Goal: Task Accomplishment & Management: Manage account settings

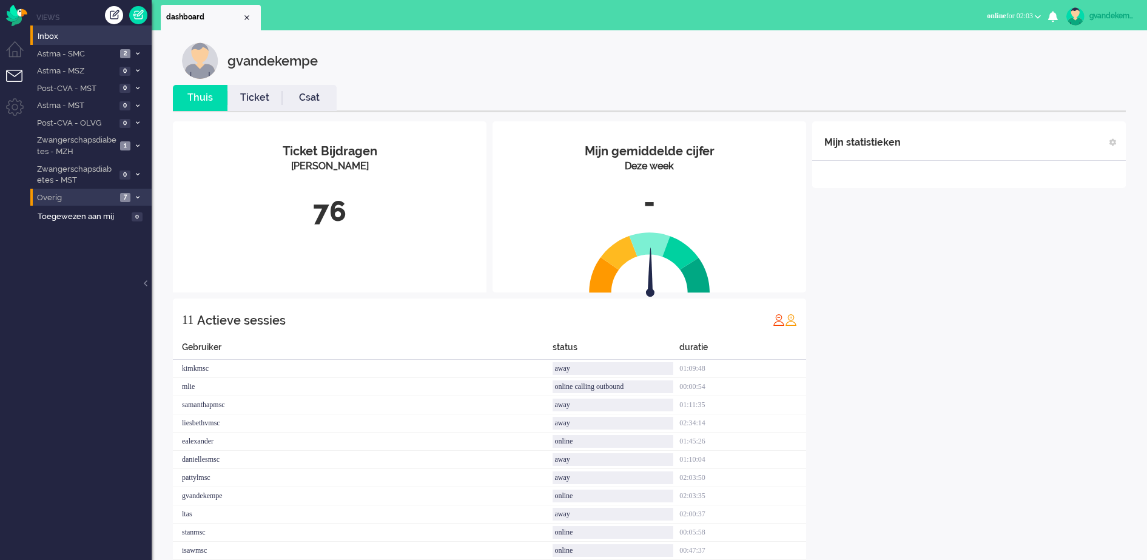
click at [133, 193] on li "Overig 7" at bounding box center [90, 198] width 121 height 18
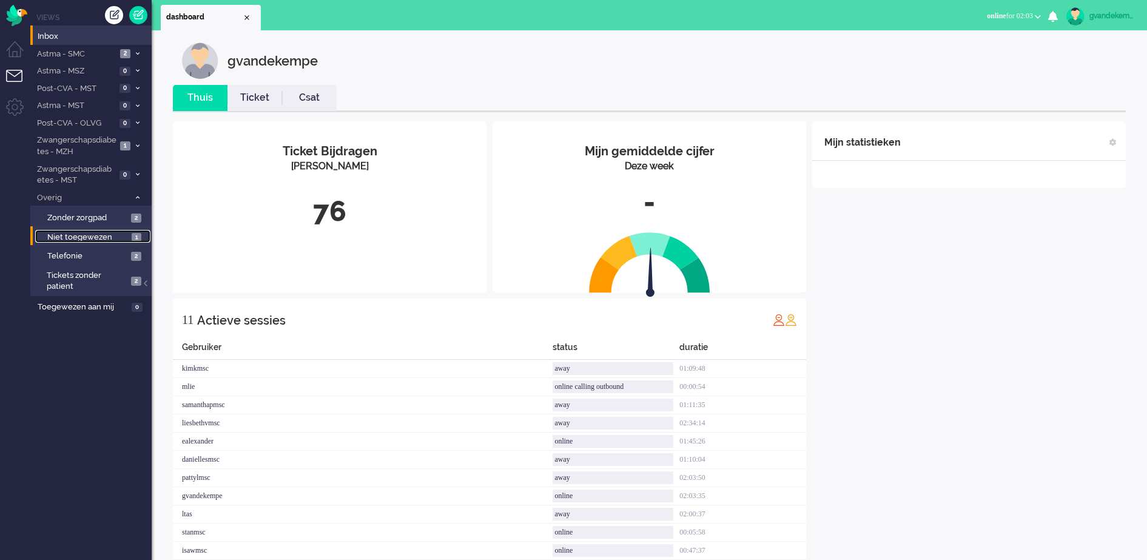
click at [132, 235] on span "1" at bounding box center [137, 237] width 10 height 9
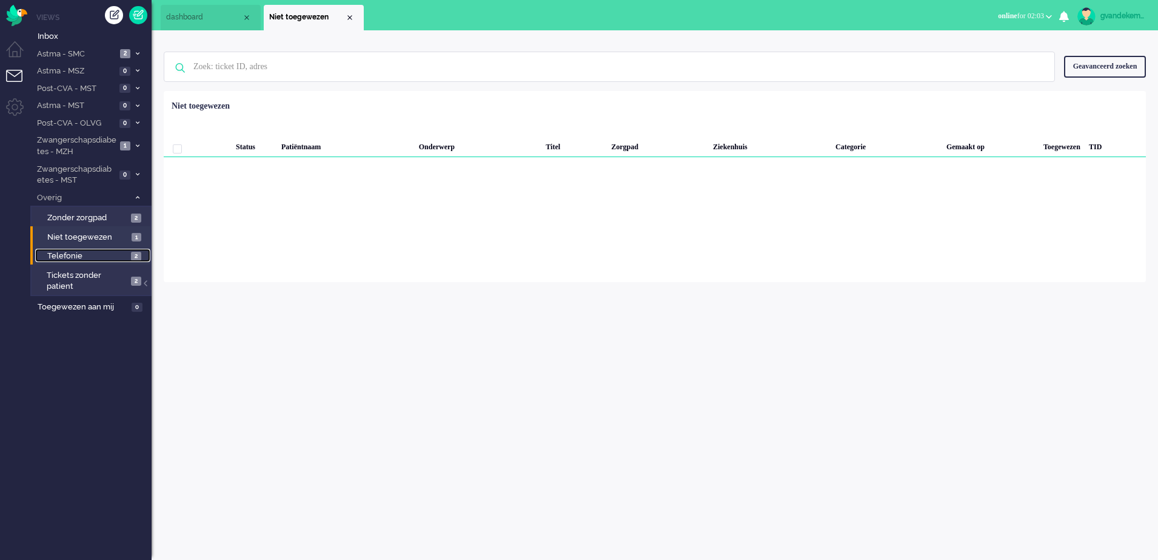
click at [133, 255] on span "2" at bounding box center [136, 256] width 10 height 9
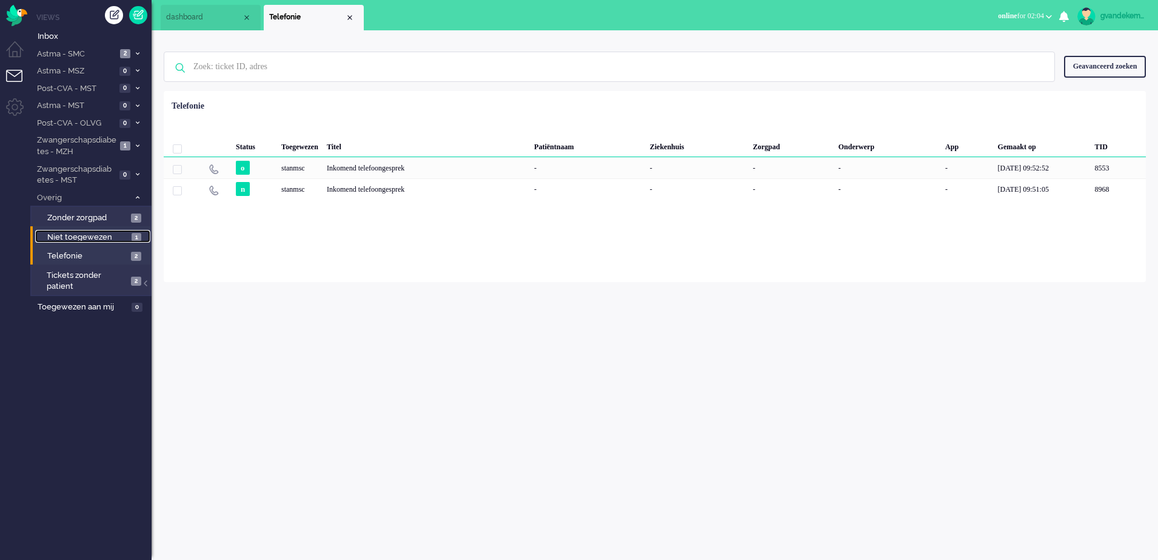
click at [86, 230] on link "Niet toegewezen 1" at bounding box center [92, 236] width 115 height 13
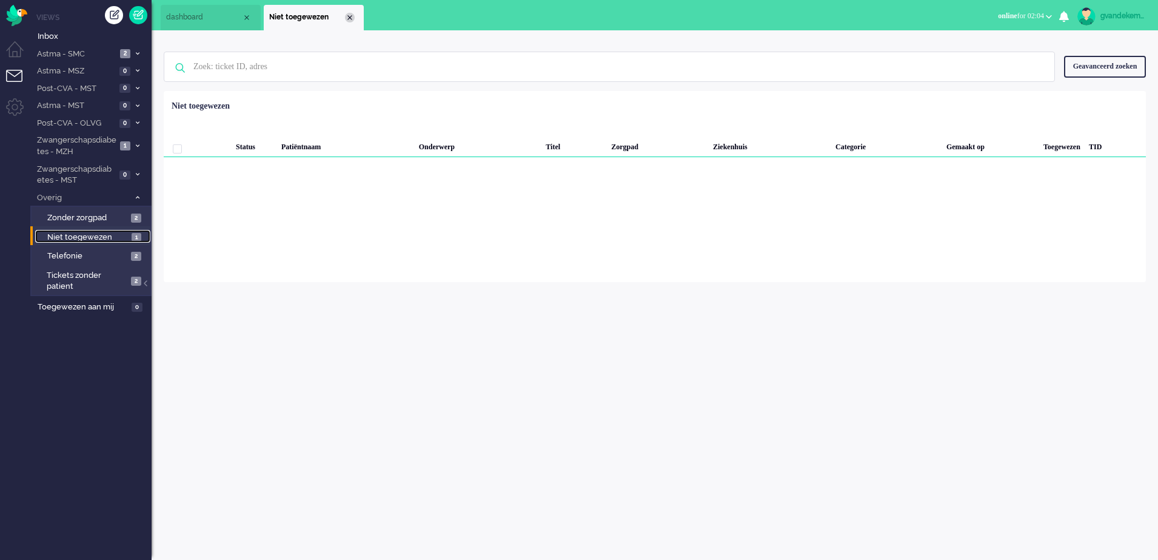
click at [349, 16] on div "Close tab" at bounding box center [350, 18] width 10 height 10
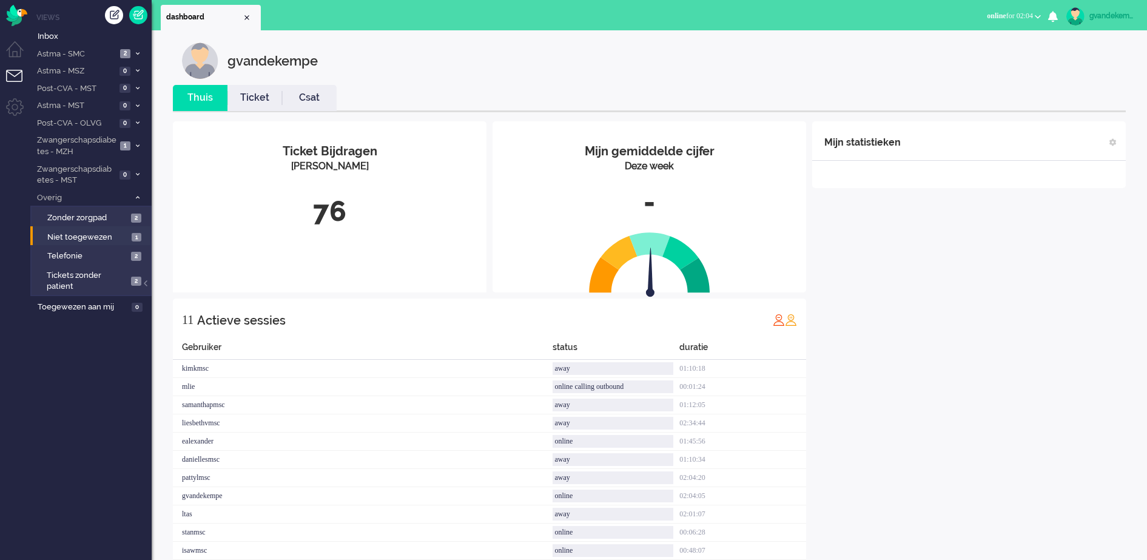
click at [1027, 315] on div "Mijn statistieken + Statistieken toevoegen Bel tijd (gemiddelde dag) Wrapup tij…" at bounding box center [969, 346] width 314 height 451
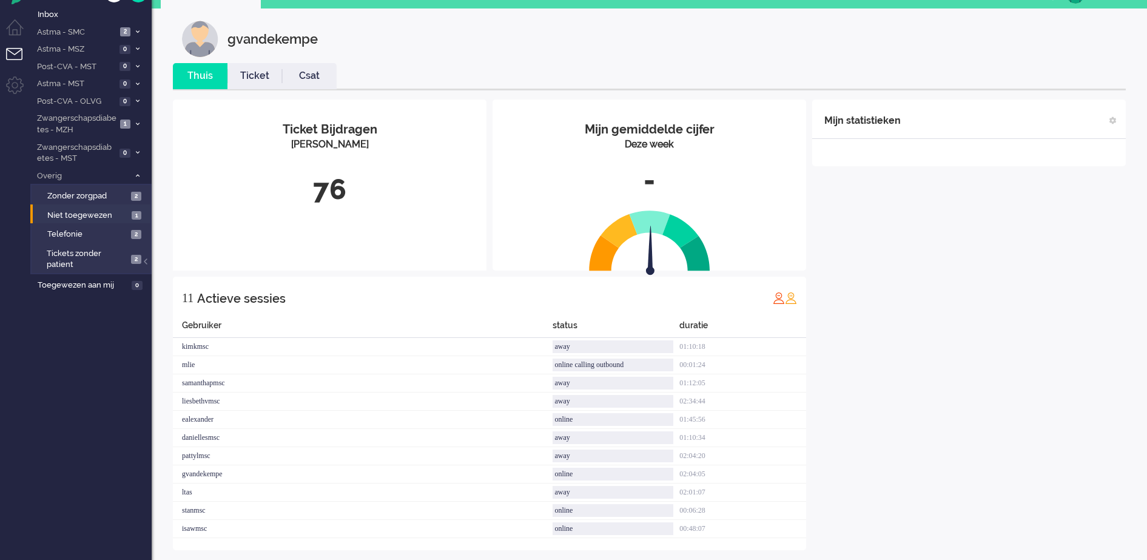
scroll to position [33, 0]
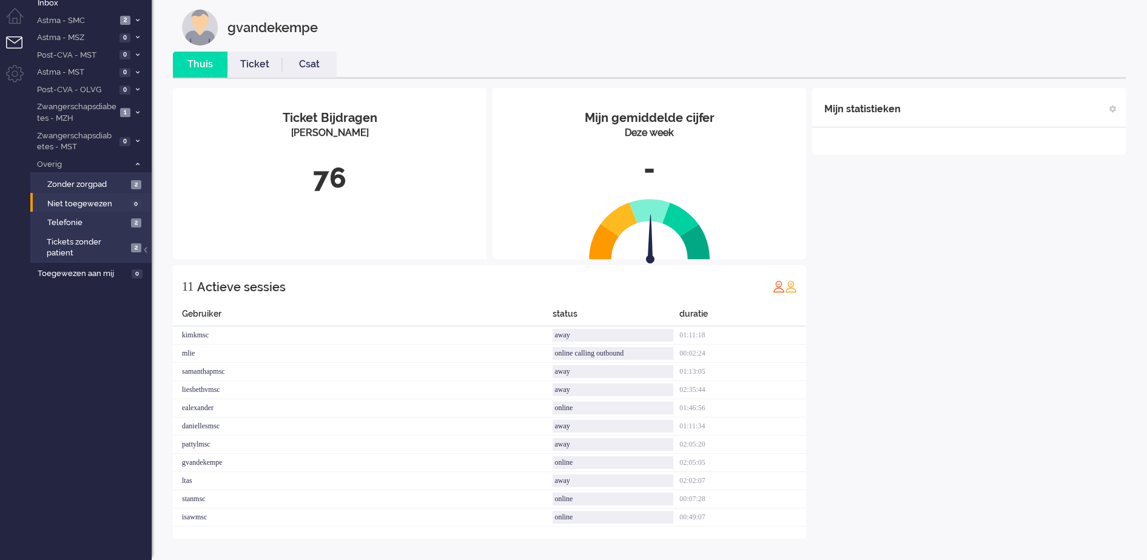
click at [962, 327] on div "Mijn statistieken + Statistieken toevoegen Bel tijd (gemiddelde dag) Wrapup tij…" at bounding box center [969, 313] width 314 height 451
click at [136, 163] on icon at bounding box center [138, 164] width 4 height 4
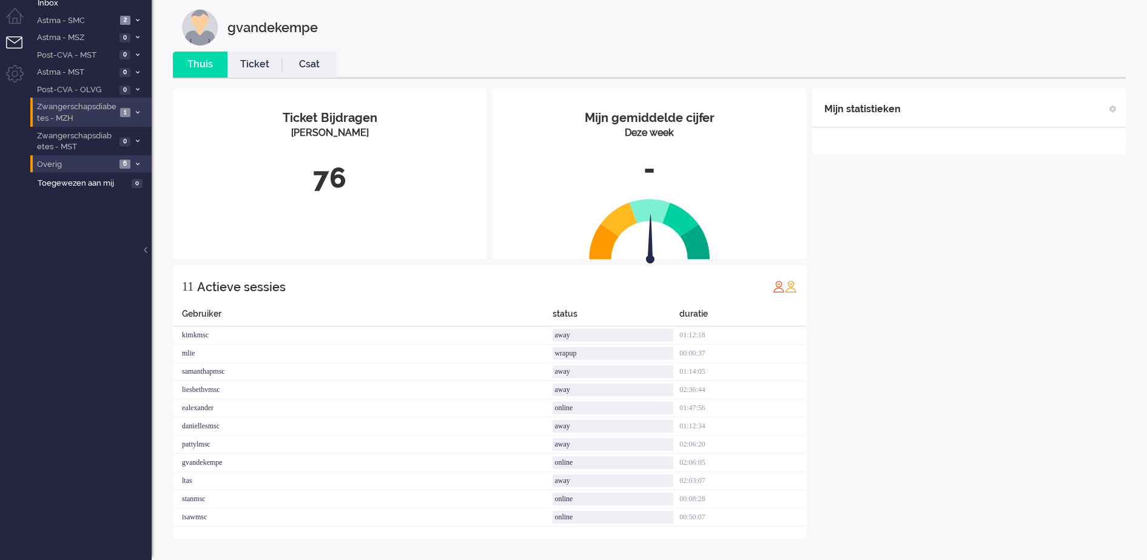
click at [136, 112] on icon at bounding box center [138, 112] width 4 height 4
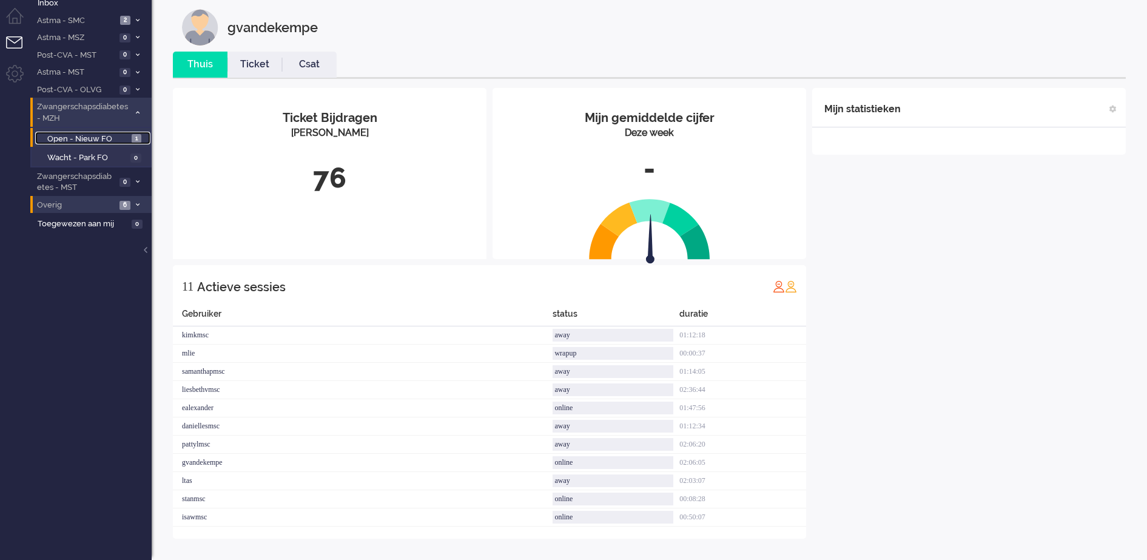
click at [113, 135] on span "Open - Nieuw FO" at bounding box center [87, 139] width 81 height 12
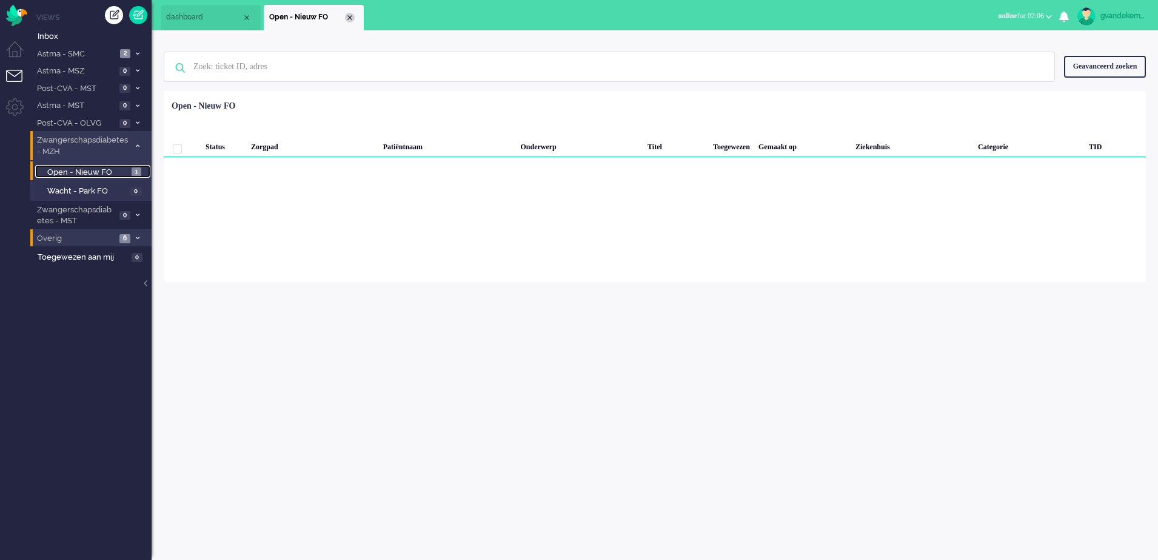
click at [351, 18] on div "Close tab" at bounding box center [350, 18] width 10 height 10
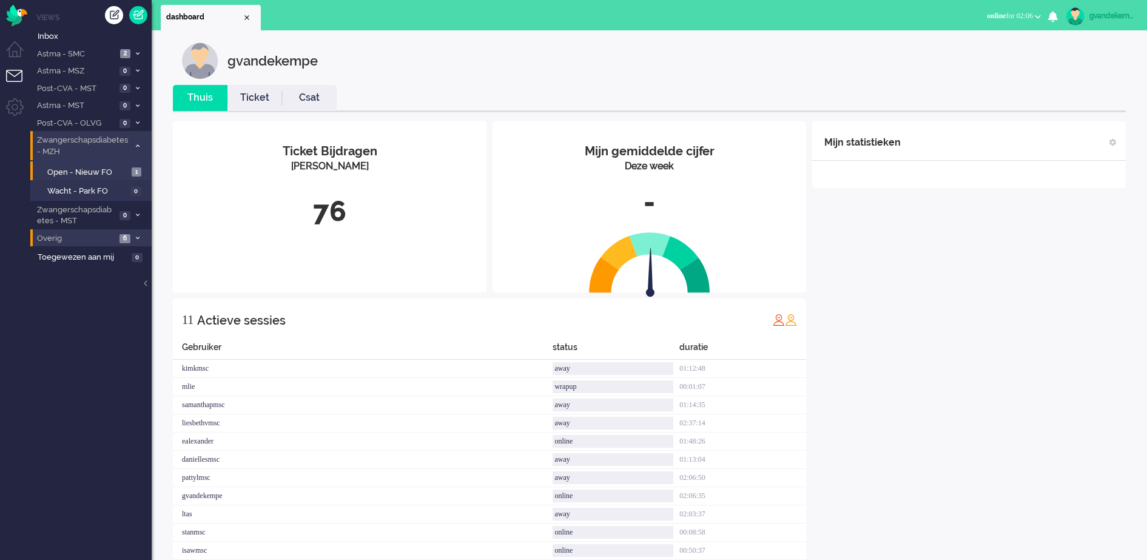
click at [136, 144] on icon at bounding box center [138, 146] width 4 height 4
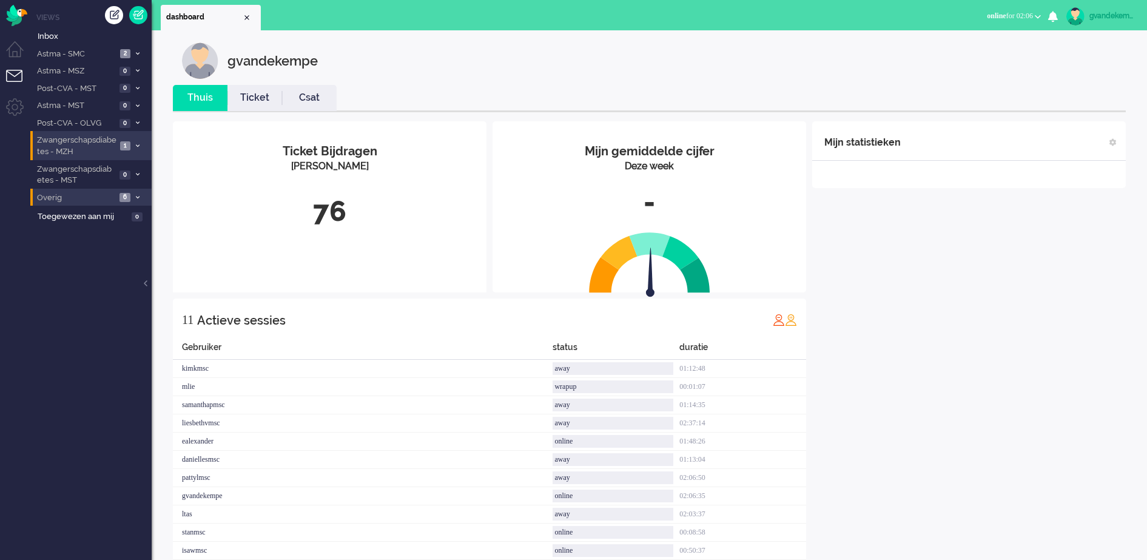
click at [136, 144] on icon at bounding box center [138, 146] width 4 height 4
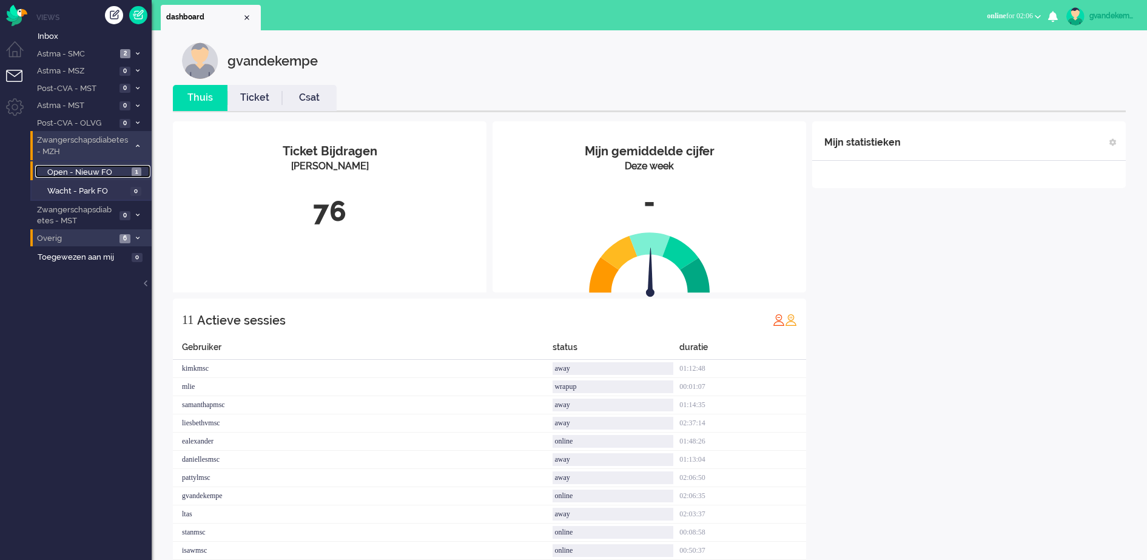
click at [93, 172] on span "Open - Nieuw FO" at bounding box center [87, 173] width 81 height 12
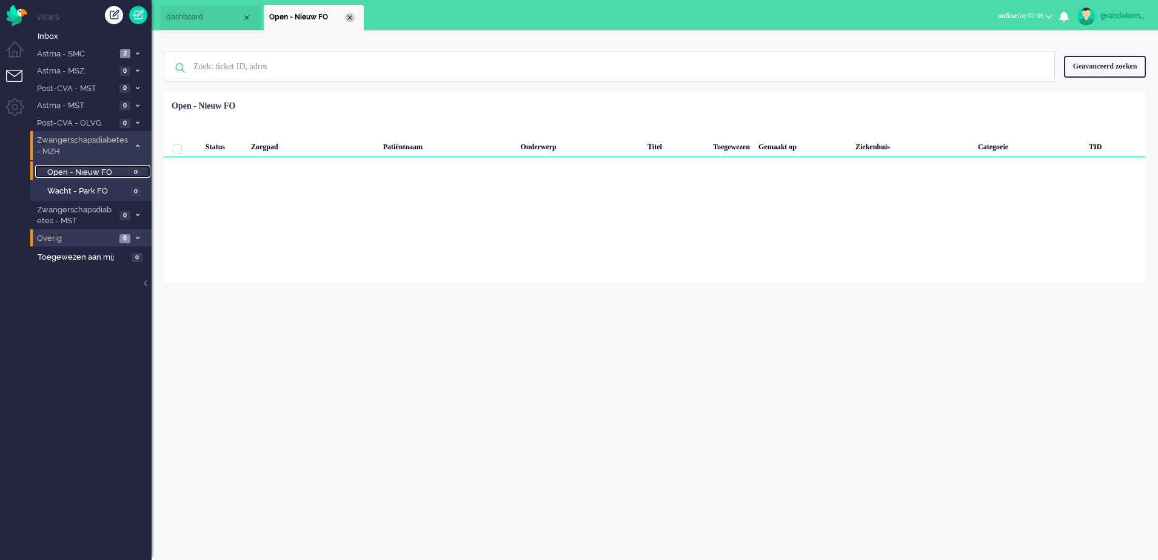
click at [350, 16] on div "Close tab" at bounding box center [350, 18] width 10 height 10
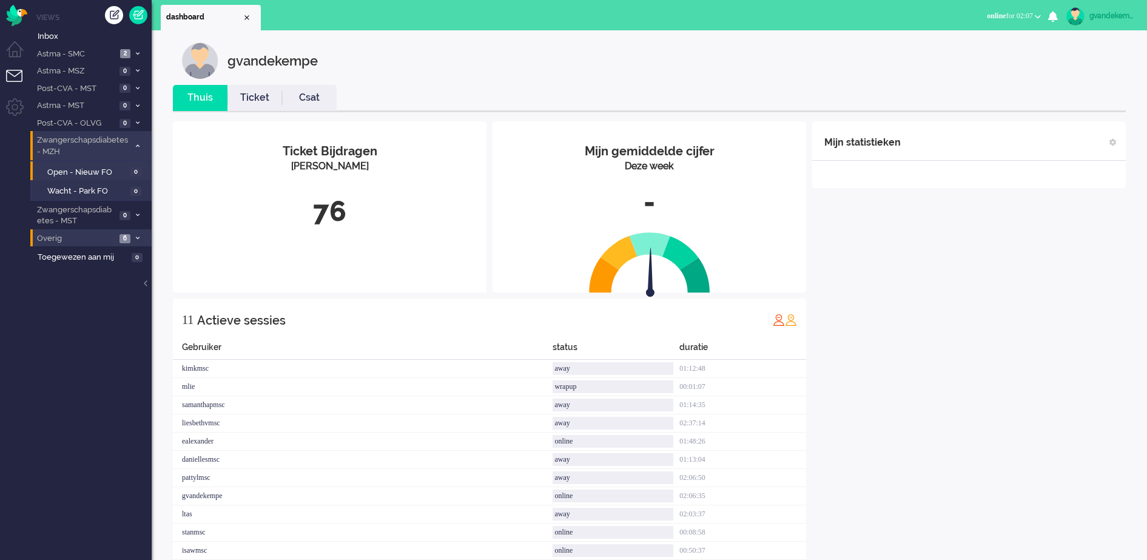
click at [138, 144] on icon at bounding box center [138, 146] width 4 height 4
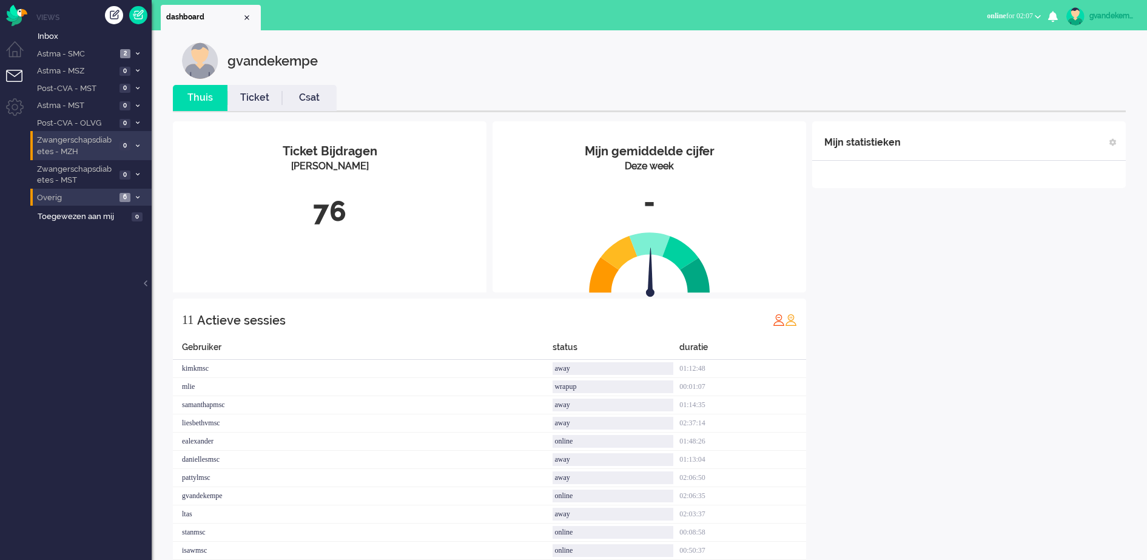
click at [1011, 314] on div "Mijn statistieken + Statistieken toevoegen Bel tijd (gemiddelde dag) Wrapup tij…" at bounding box center [969, 346] width 314 height 451
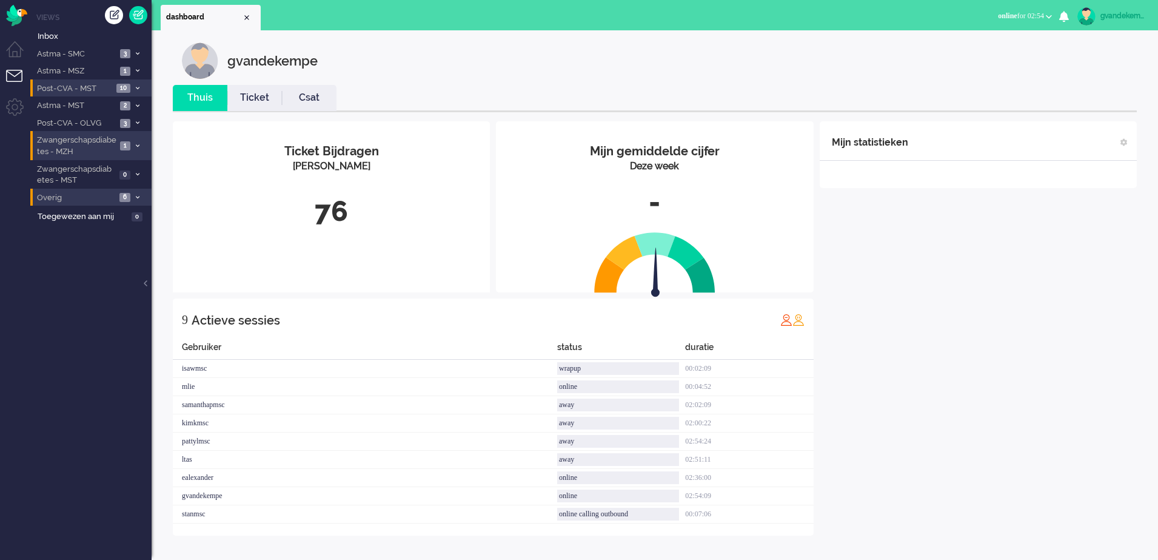
click at [136, 84] on li "Post-CVA - MST 10" at bounding box center [90, 88] width 121 height 18
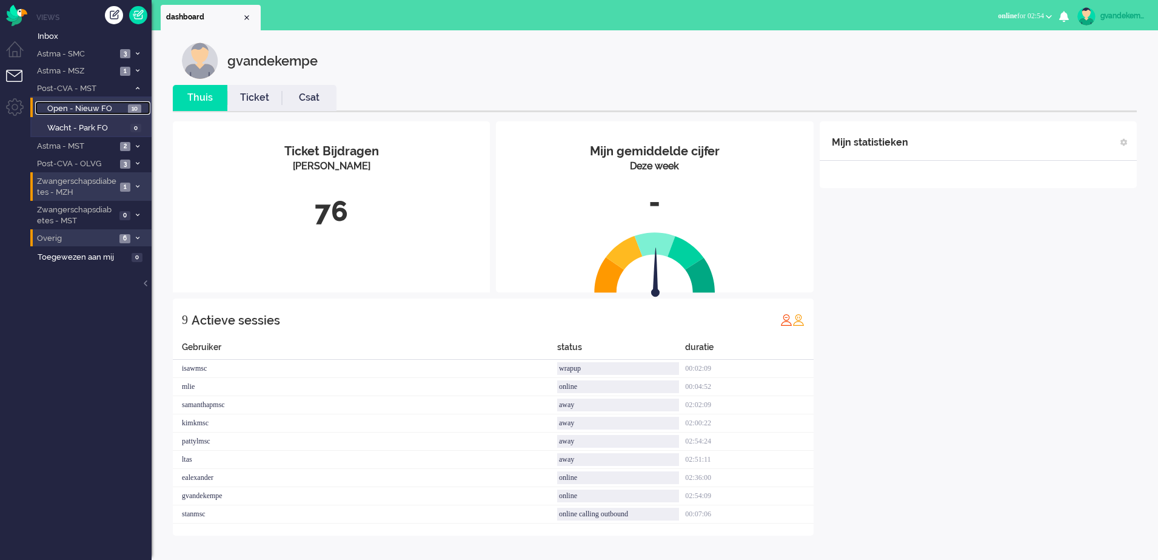
click at [100, 107] on span "Open - Nieuw FO" at bounding box center [86, 109] width 78 height 12
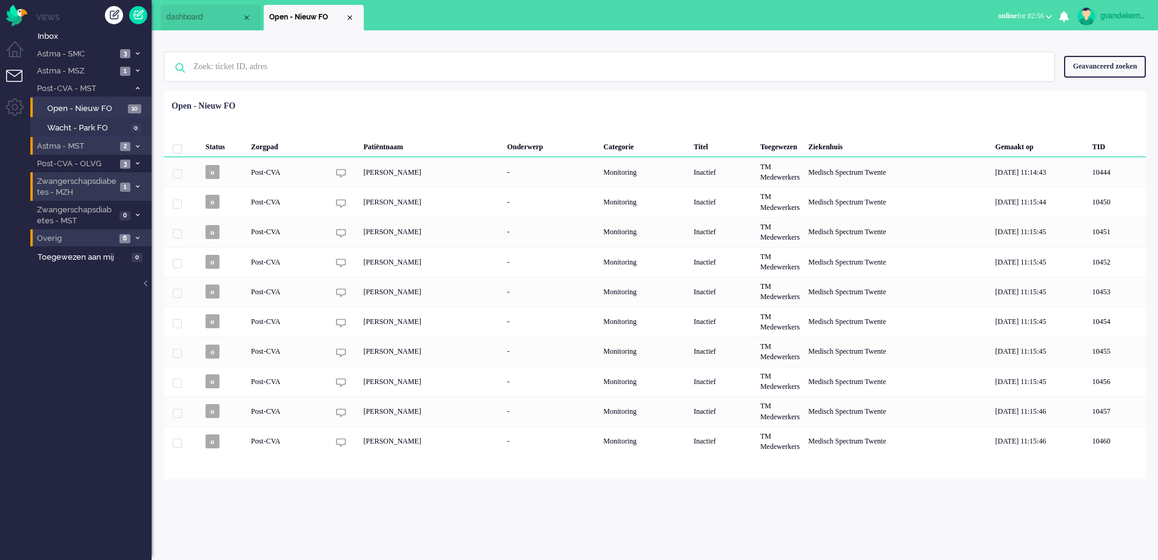
click at [136, 147] on icon at bounding box center [138, 146] width 4 height 4
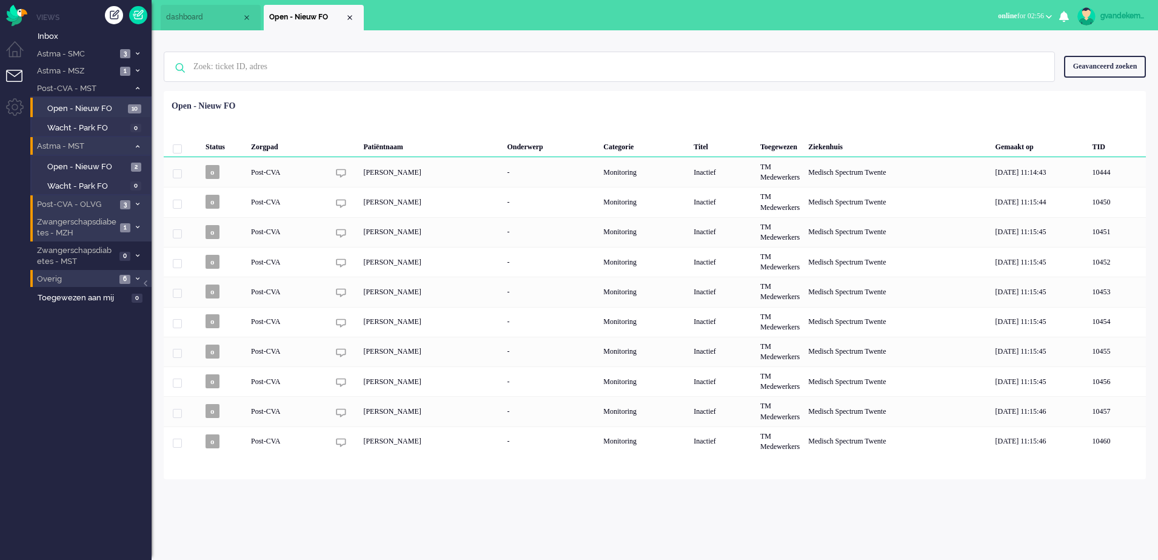
click at [136, 204] on icon at bounding box center [138, 204] width 4 height 4
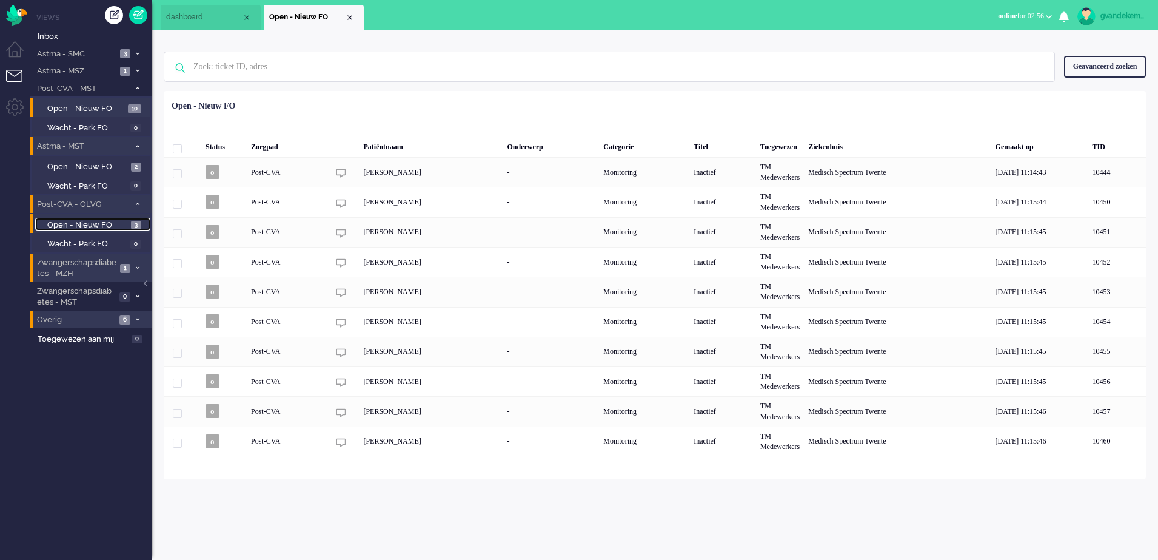
click at [106, 224] on span "Open - Nieuw FO" at bounding box center [87, 226] width 81 height 12
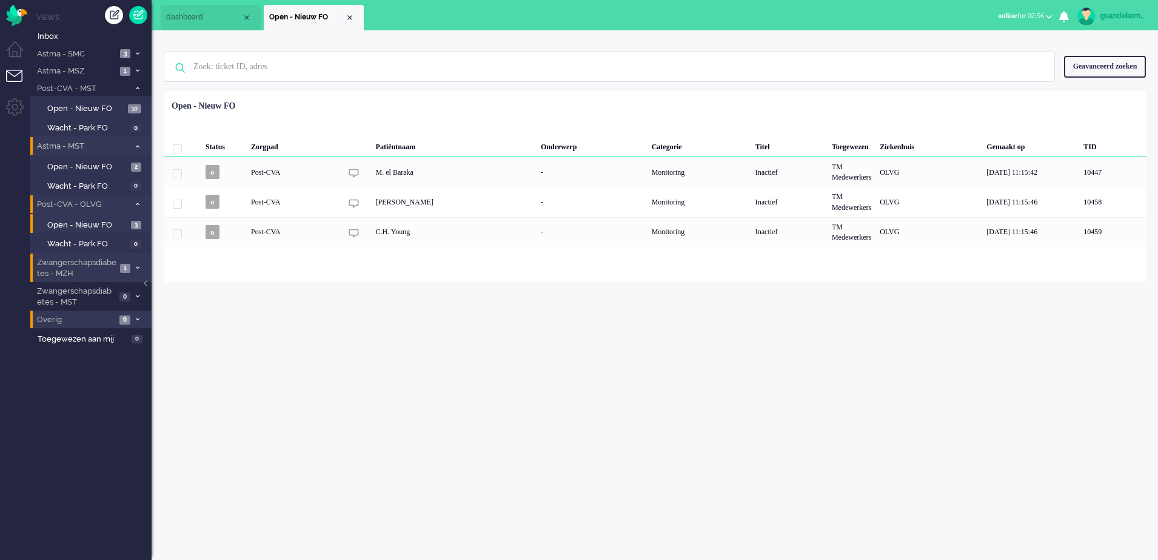
click at [136, 203] on icon at bounding box center [138, 204] width 4 height 4
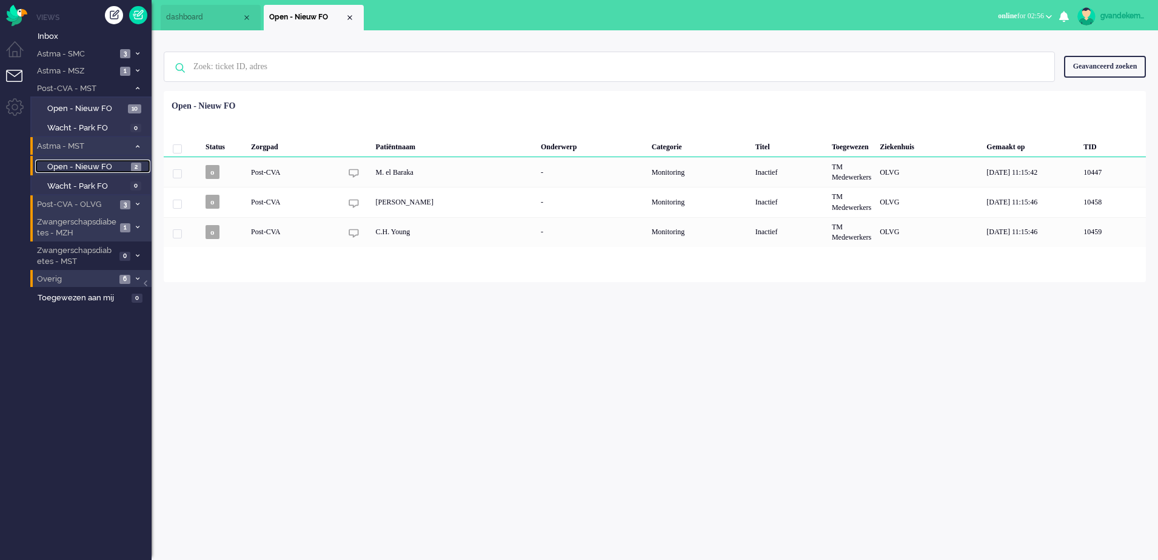
click at [115, 168] on span "Open - Nieuw FO" at bounding box center [87, 167] width 81 height 12
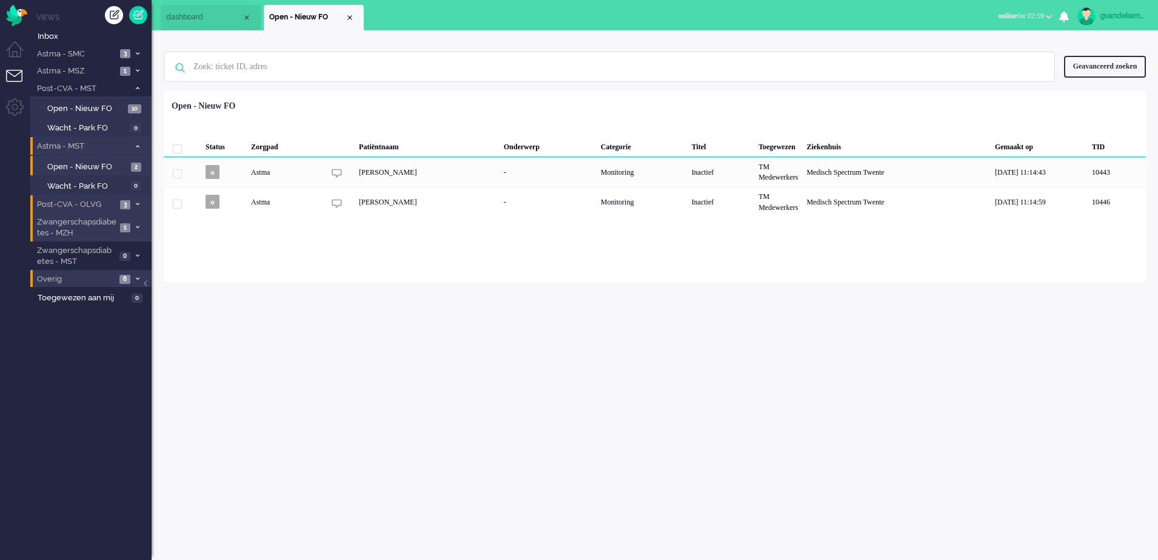
click at [916, 383] on div "gvandekempe Thuis Ticket Csat Mijn gemiddelde cijfer Deze week - Ticket Bijdrag…" at bounding box center [655, 294] width 1007 height 529
click at [948, 379] on div "gvandekempe Thuis Ticket Csat Mijn gemiddelde cijfer Deze week - Ticket Bijdrag…" at bounding box center [655, 294] width 1007 height 529
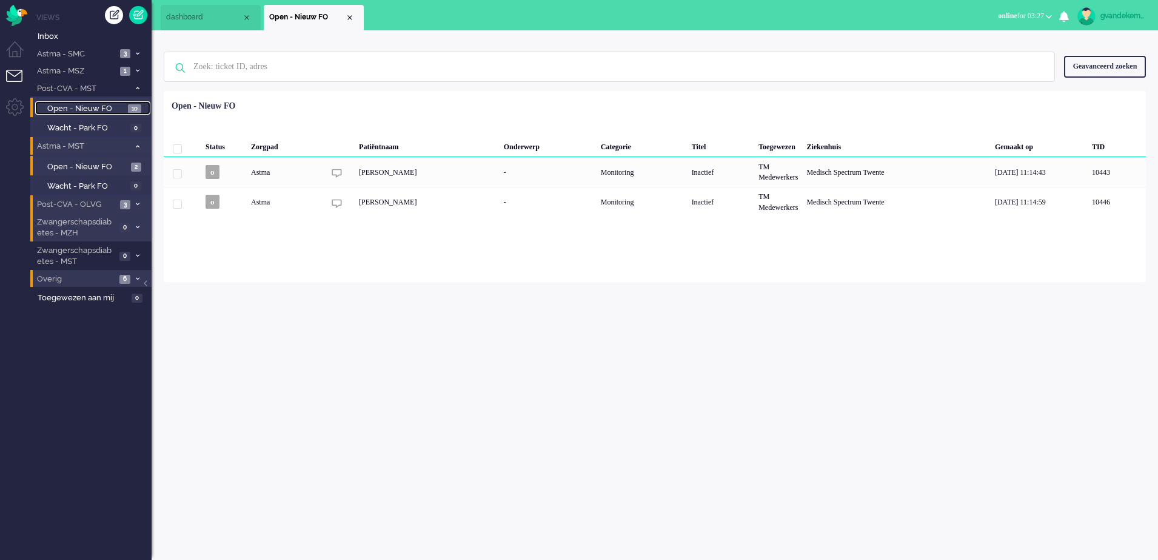
click at [101, 108] on span "Open - Nieuw FO" at bounding box center [86, 109] width 78 height 12
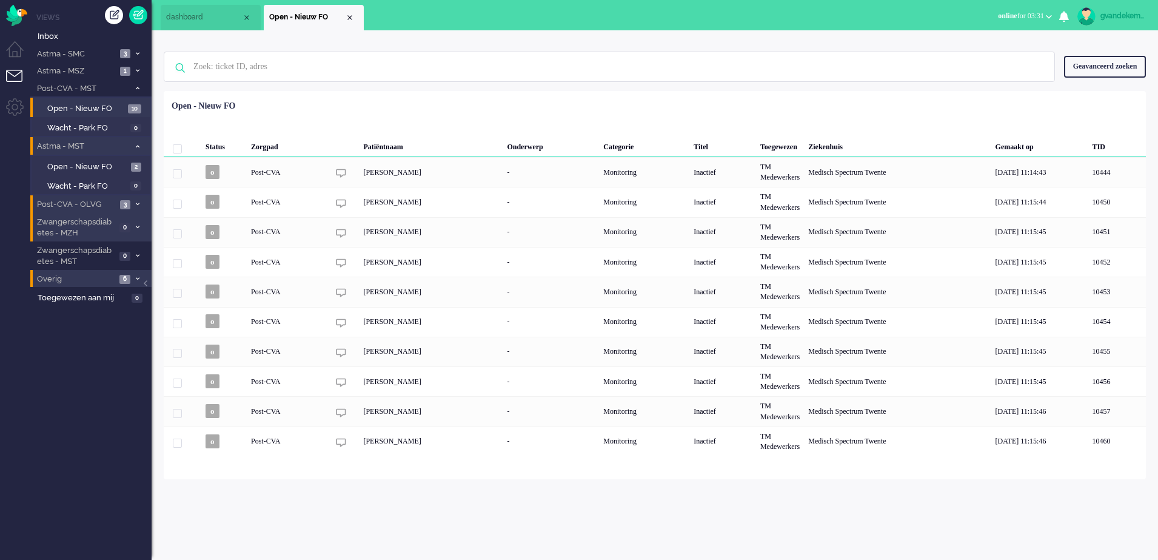
click at [1019, 504] on div "gvandekempe Thuis Ticket Csat Mijn gemiddelde cijfer Deze week - Ticket Bijdrag…" at bounding box center [655, 294] width 1007 height 529
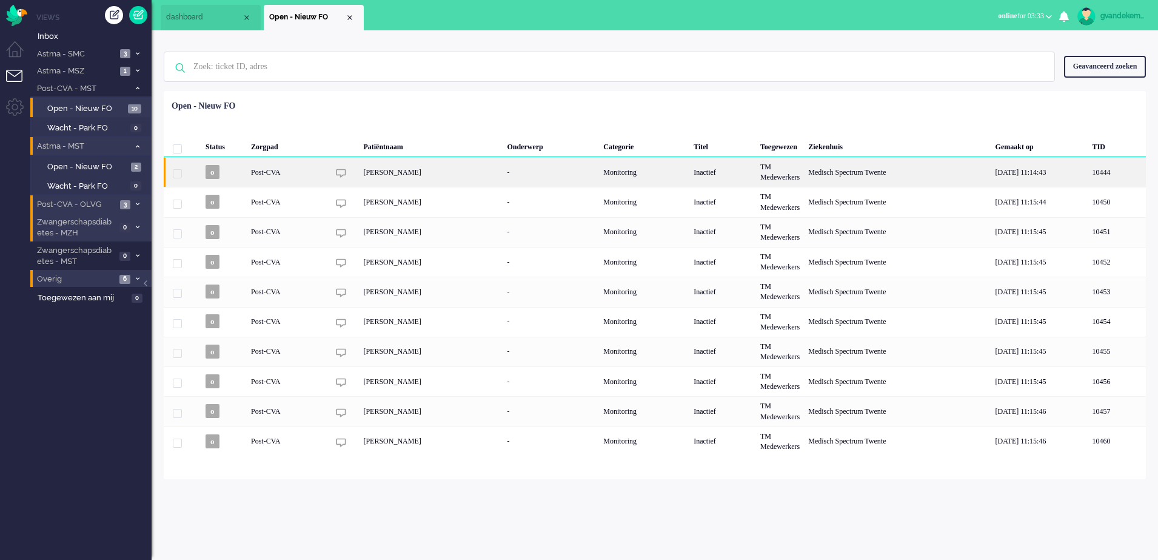
click at [459, 178] on div "[PERSON_NAME]" at bounding box center [431, 172] width 144 height 30
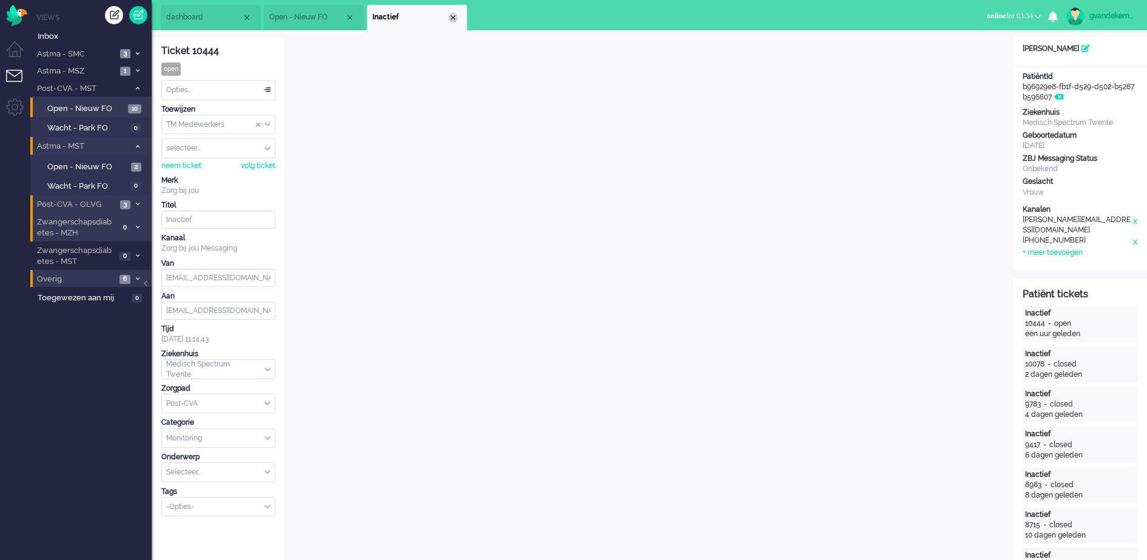
click at [454, 17] on div "Close tab" at bounding box center [453, 18] width 10 height 10
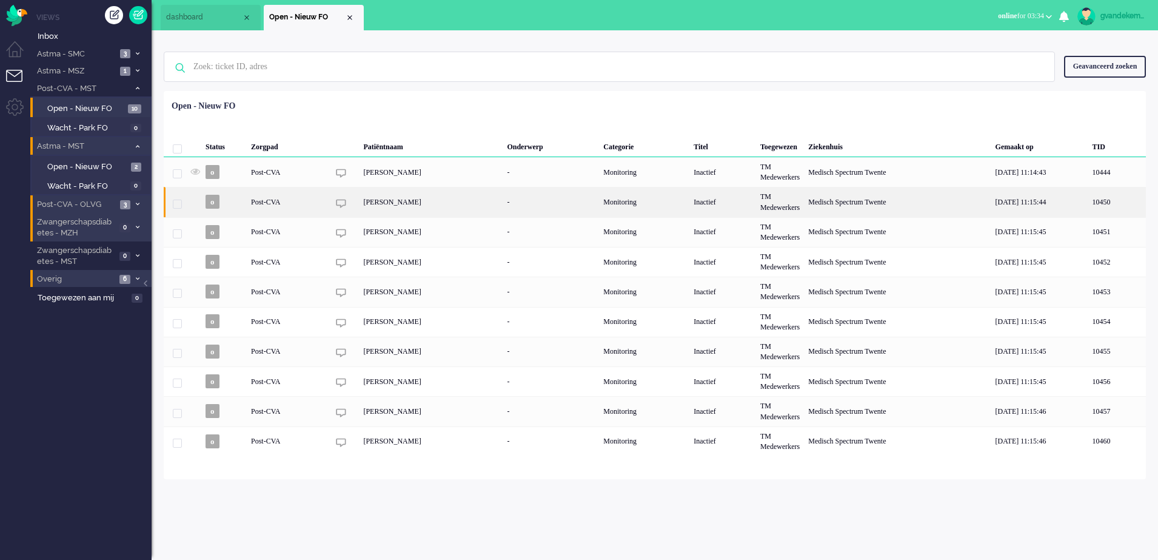
click at [388, 207] on div "[PERSON_NAME]" at bounding box center [431, 202] width 144 height 30
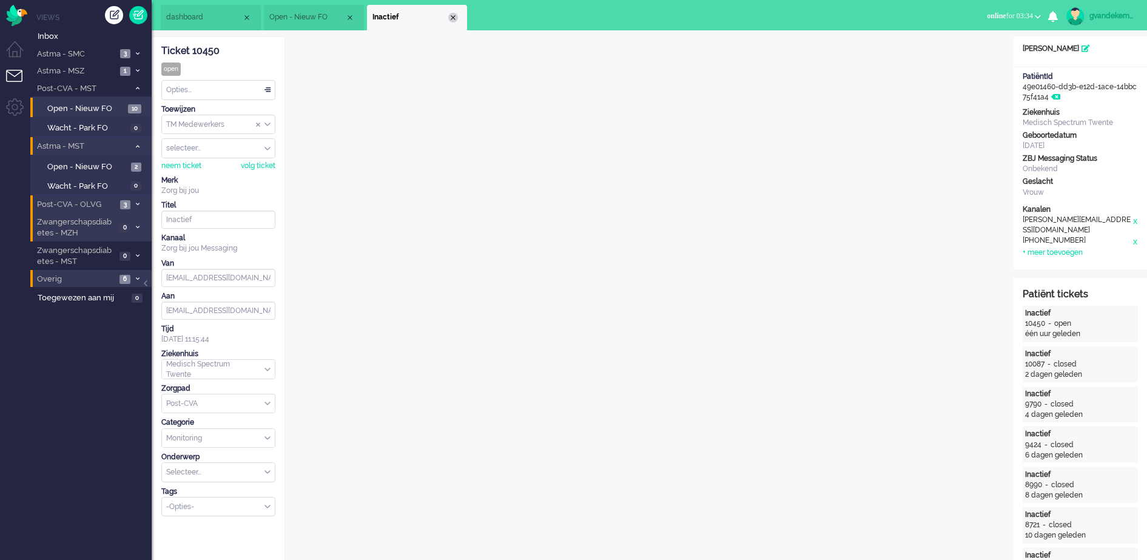
click at [453, 15] on div "Close tab" at bounding box center [453, 18] width 10 height 10
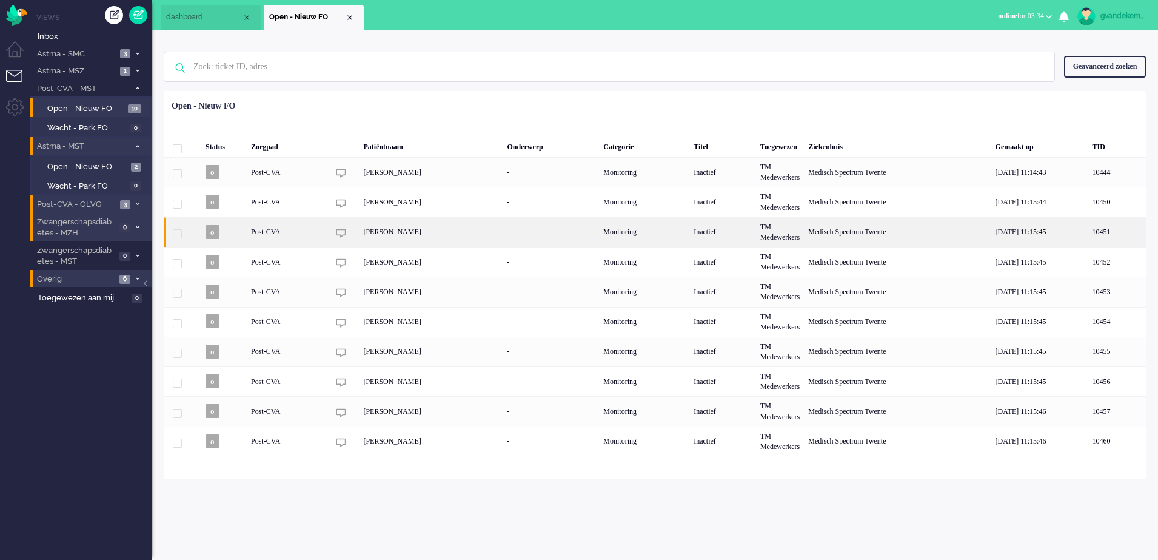
click at [384, 237] on div "[PERSON_NAME]" at bounding box center [431, 232] width 144 height 30
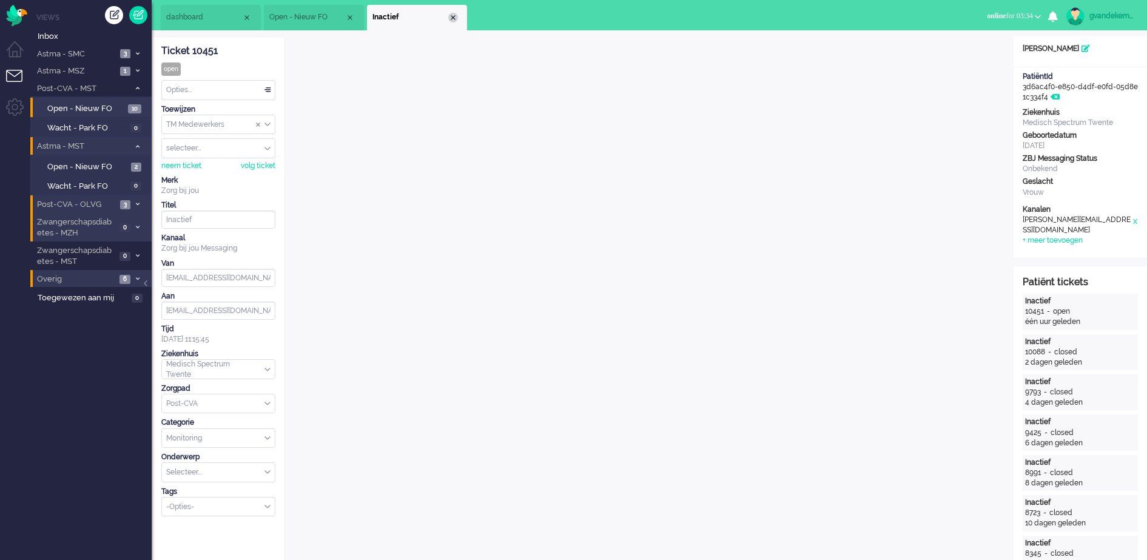
click at [452, 19] on div "Close tab" at bounding box center [453, 18] width 10 height 10
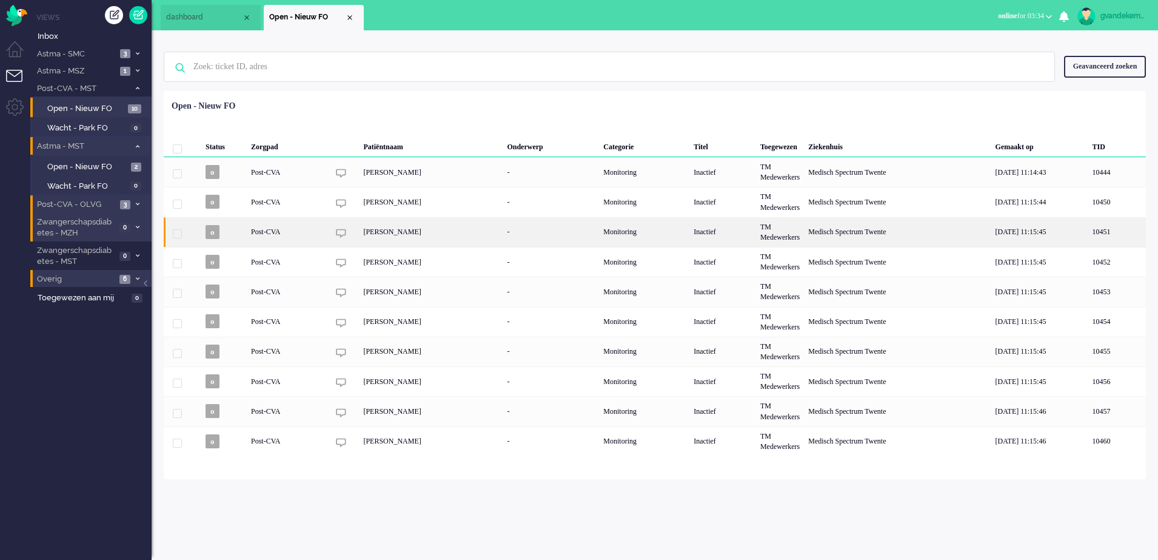
click at [412, 231] on div "[PERSON_NAME]" at bounding box center [431, 232] width 144 height 30
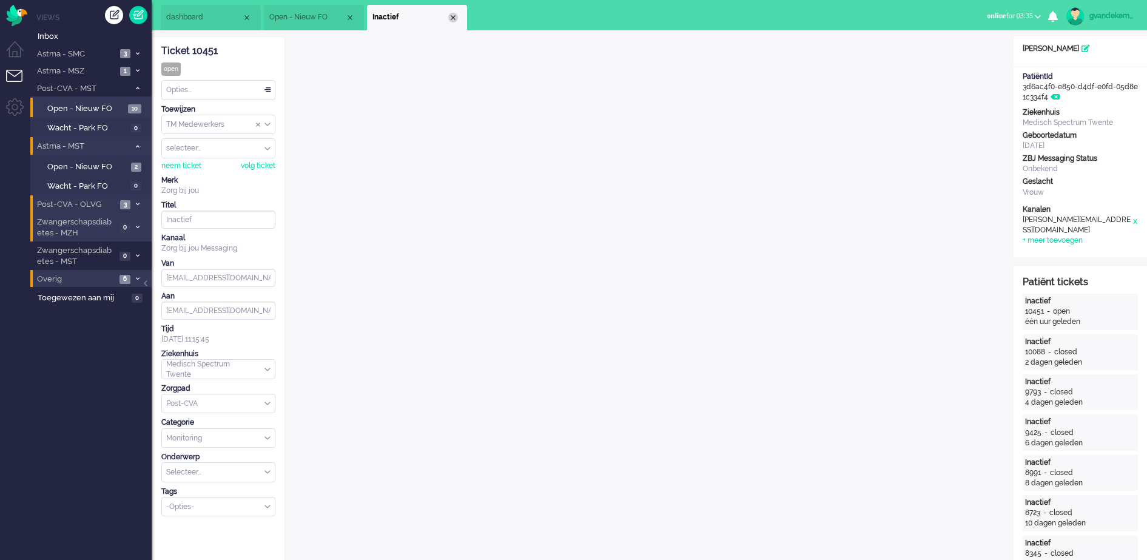
click at [452, 17] on div "Close tab" at bounding box center [453, 18] width 10 height 10
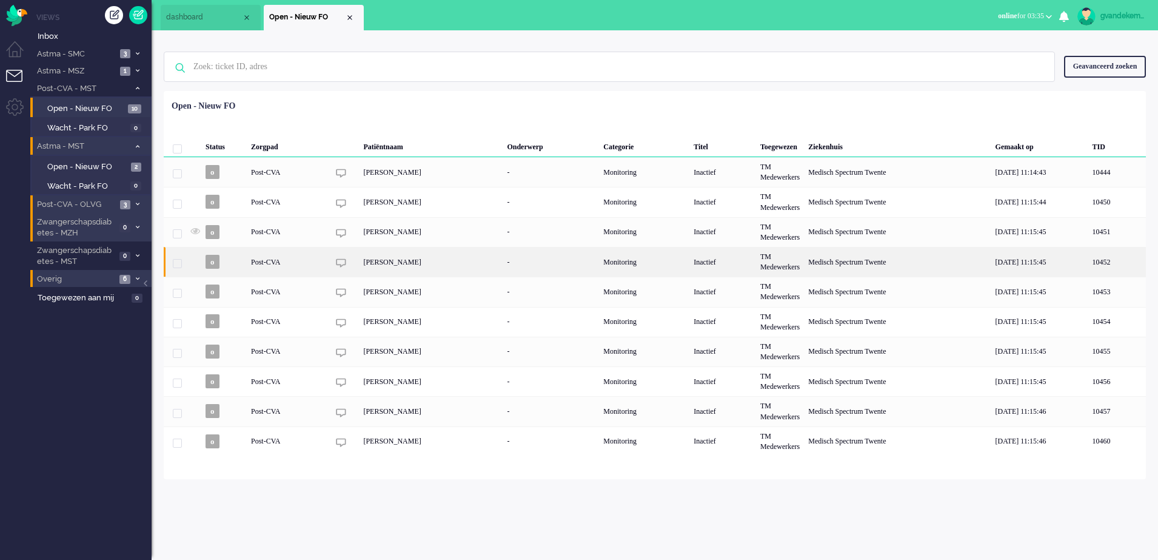
click at [397, 257] on div "[PERSON_NAME]" at bounding box center [431, 262] width 144 height 30
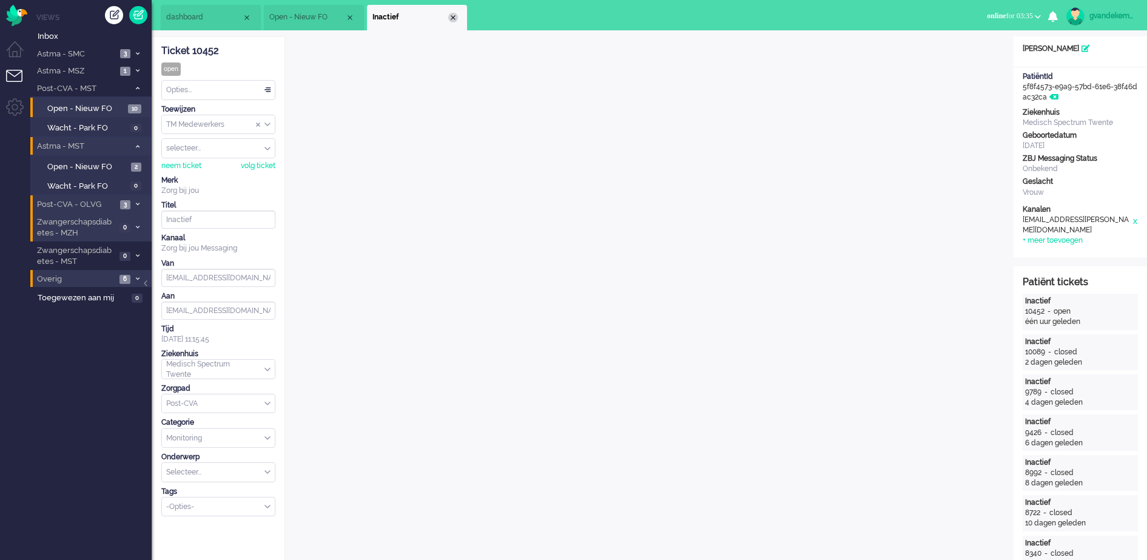
click at [449, 16] on div "Close tab" at bounding box center [453, 18] width 10 height 10
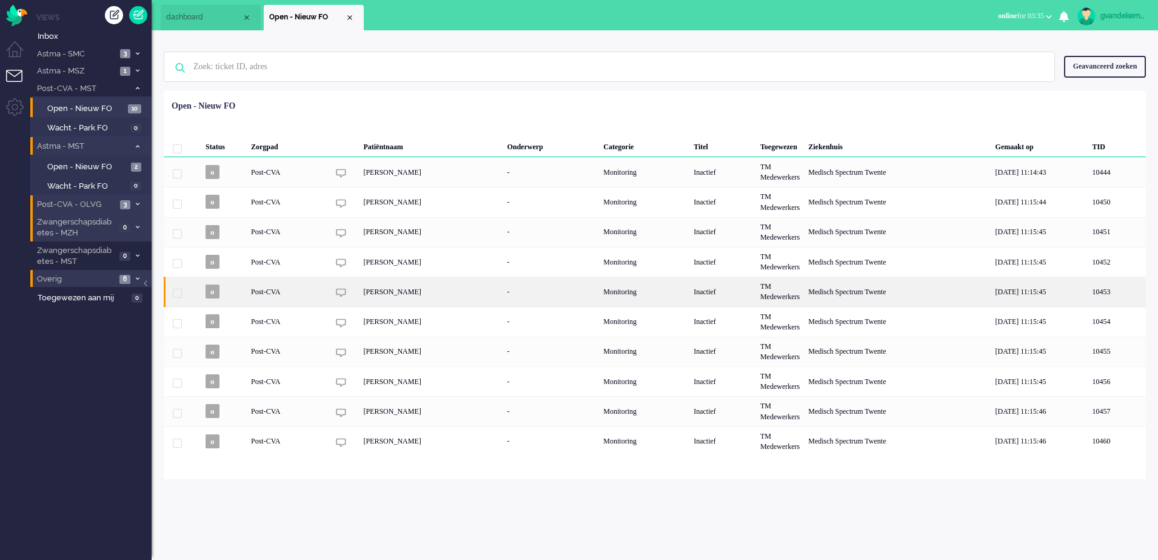
click at [397, 298] on div "[PERSON_NAME]" at bounding box center [431, 292] width 144 height 30
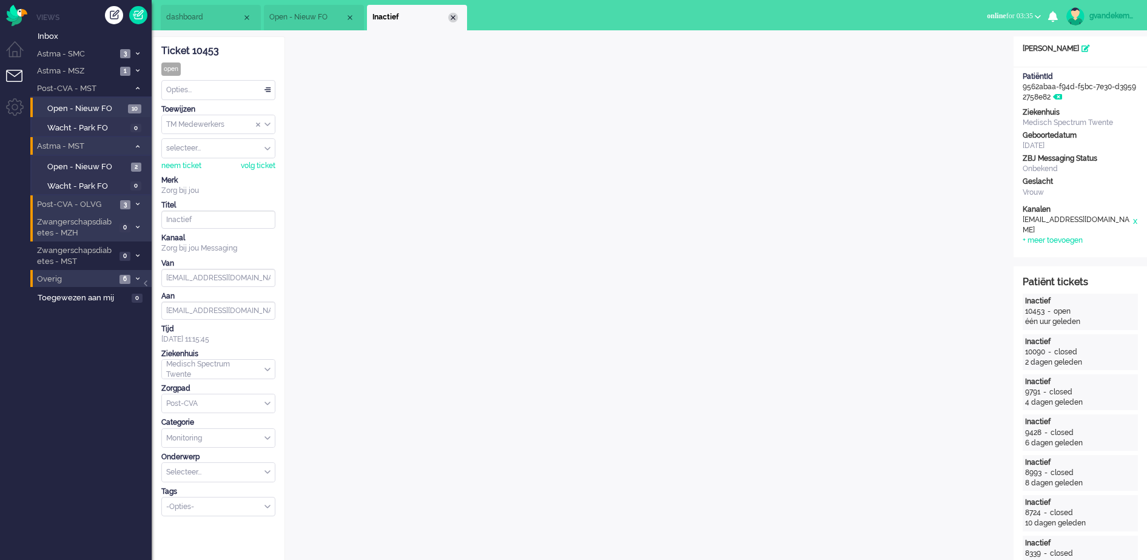
click at [451, 15] on div "Close tab" at bounding box center [453, 18] width 10 height 10
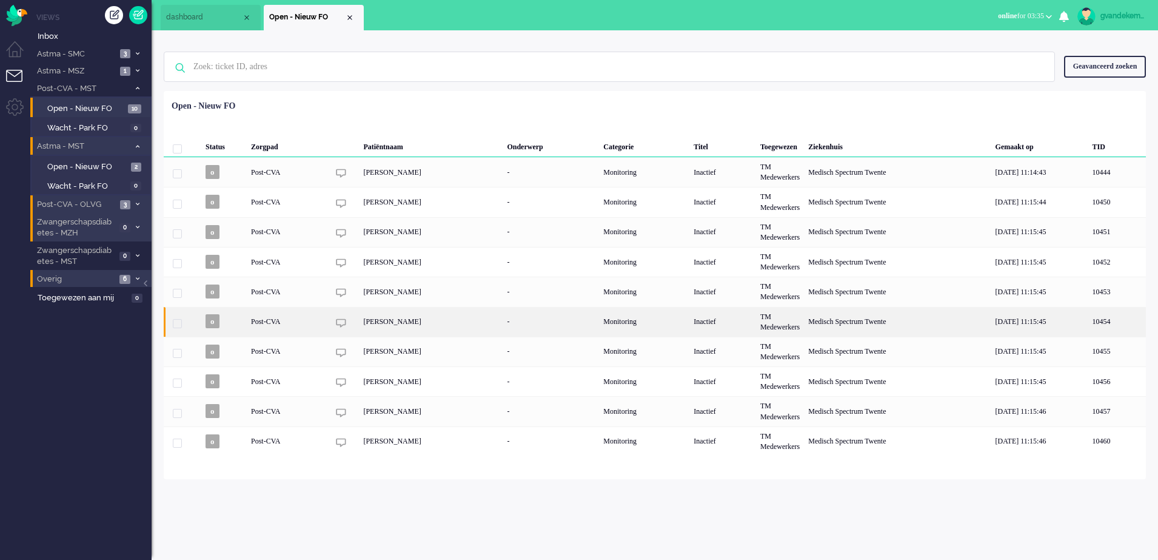
click at [389, 324] on div "[PERSON_NAME]" at bounding box center [431, 322] width 144 height 30
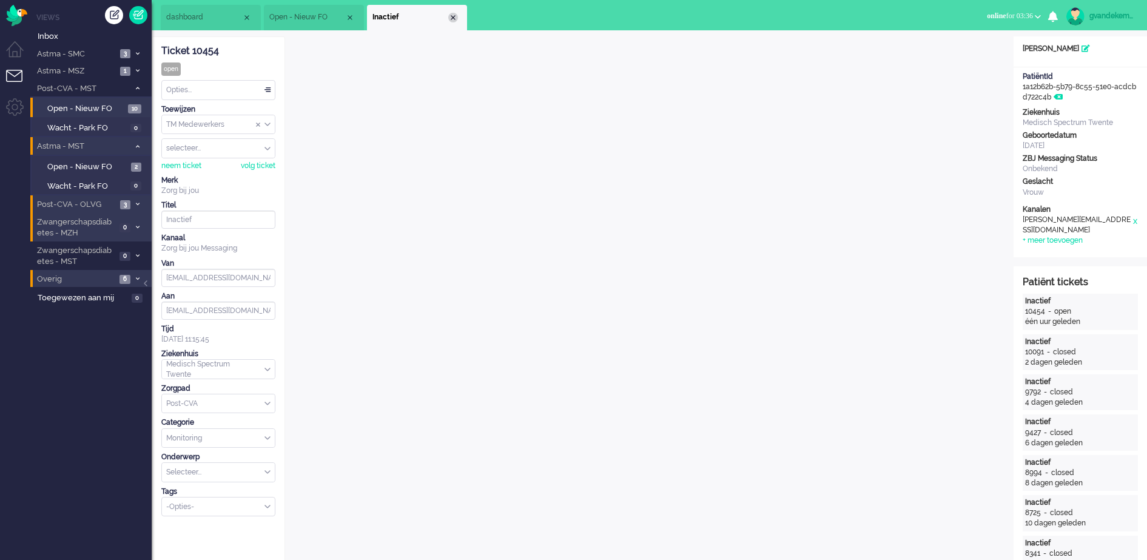
click at [456, 16] on div "Close tab" at bounding box center [453, 18] width 10 height 10
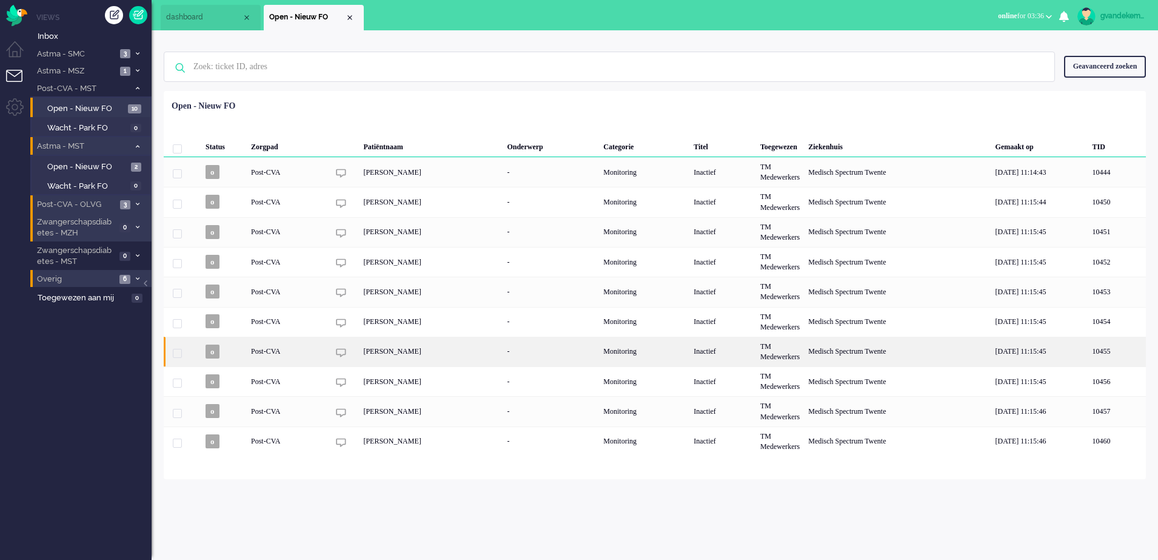
click at [388, 355] on div "[PERSON_NAME]" at bounding box center [431, 352] width 144 height 30
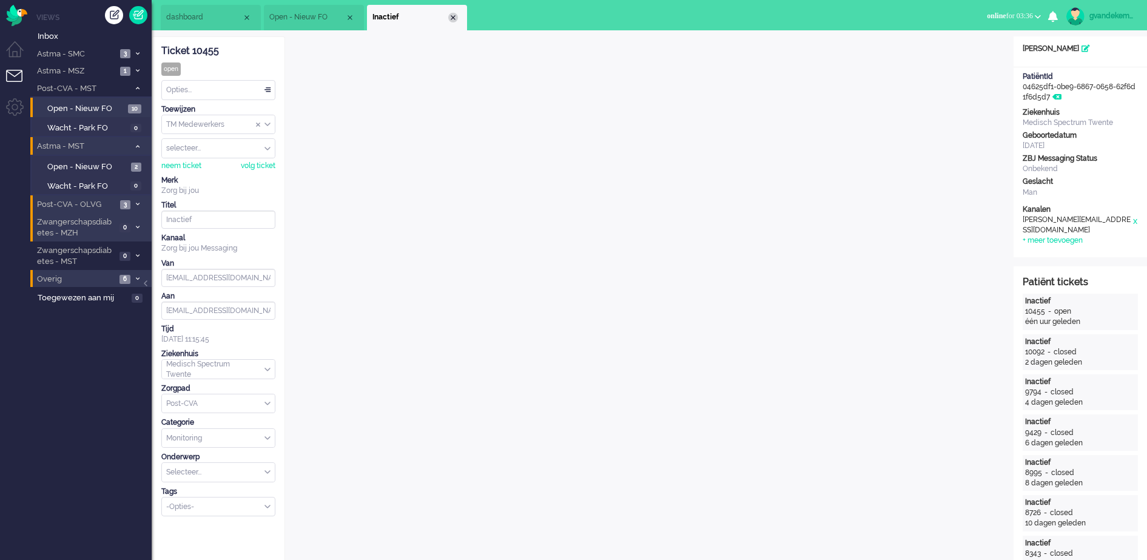
click at [451, 16] on div "Close tab" at bounding box center [453, 18] width 10 height 10
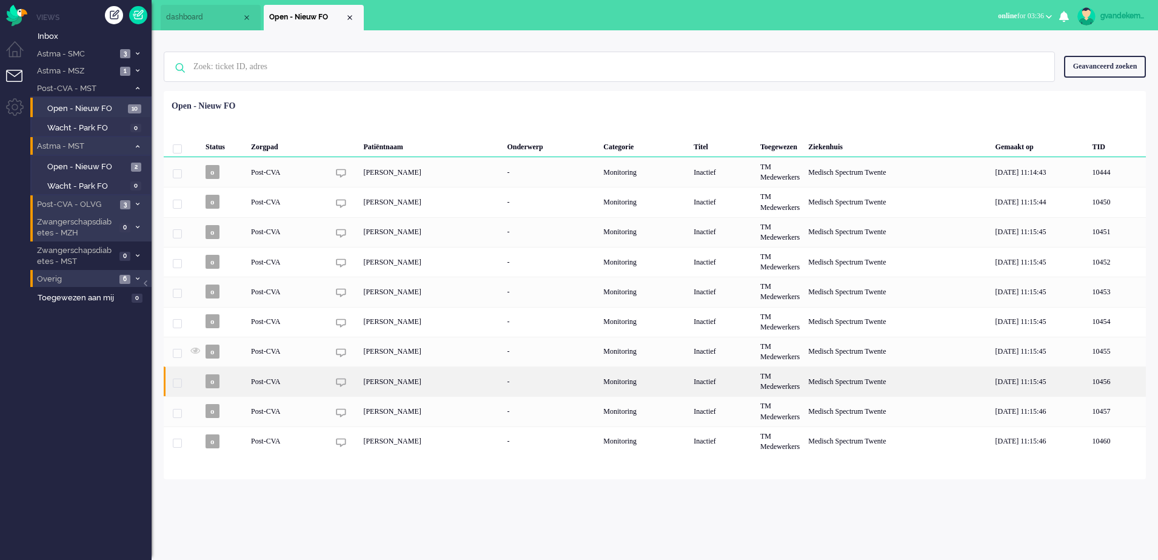
click at [390, 381] on div "[PERSON_NAME]" at bounding box center [431, 381] width 144 height 30
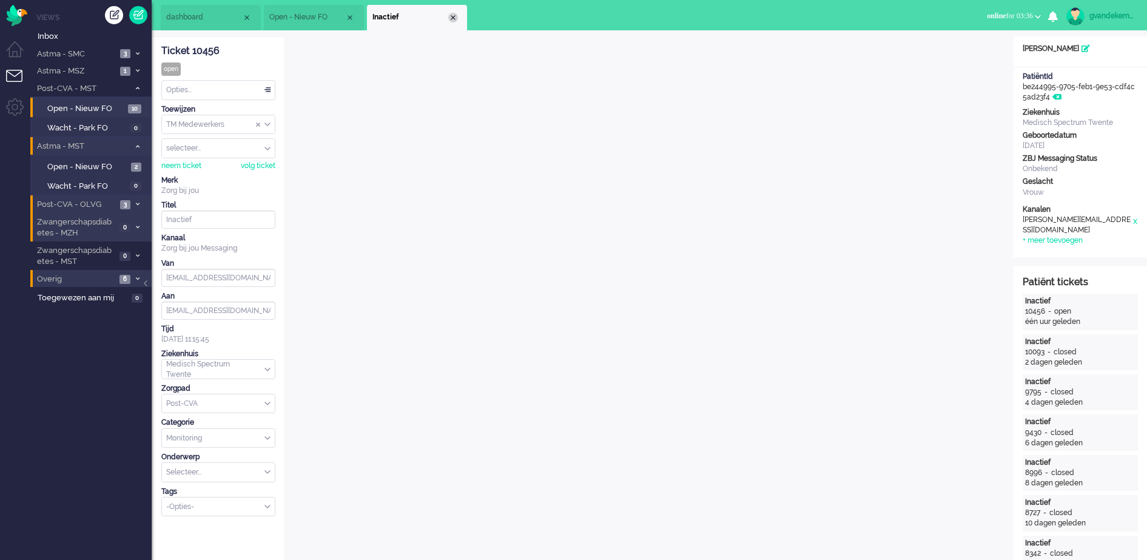
click at [454, 19] on div "Close tab" at bounding box center [453, 18] width 10 height 10
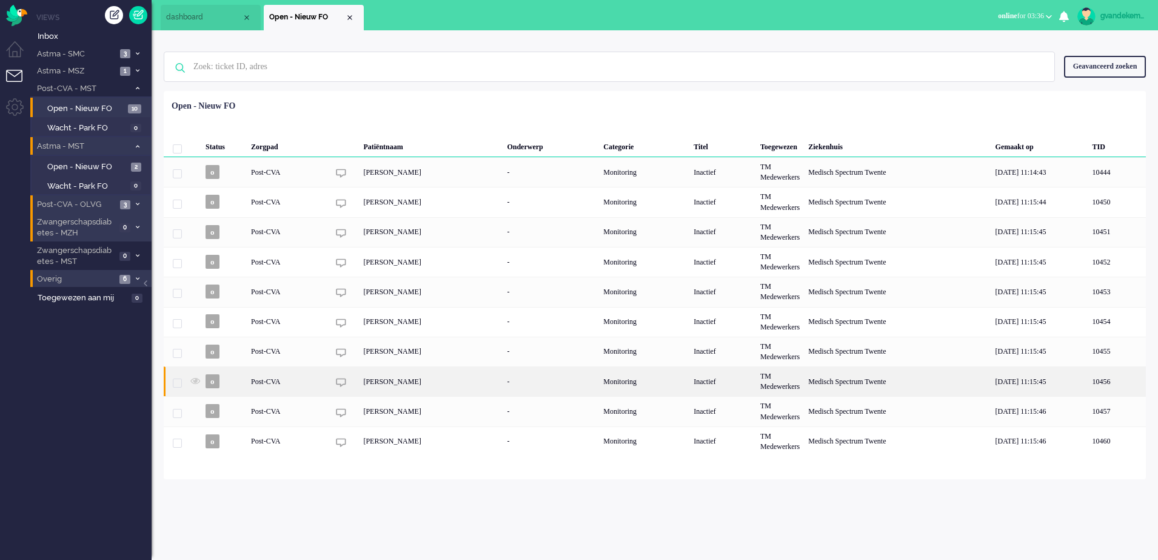
click at [387, 386] on div "[PERSON_NAME]" at bounding box center [431, 381] width 144 height 30
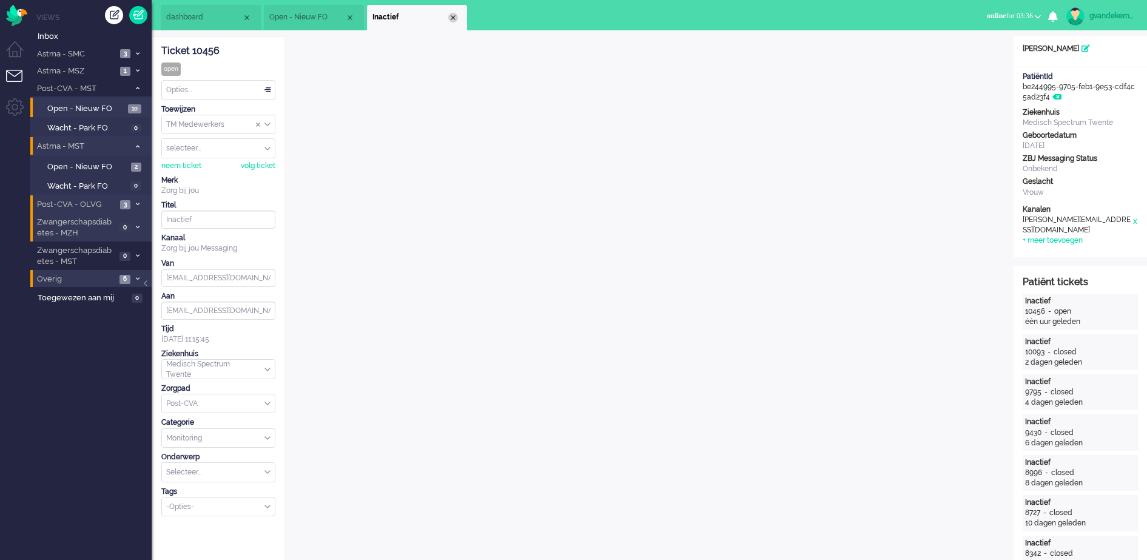
click at [449, 18] on div "Close tab" at bounding box center [453, 18] width 10 height 10
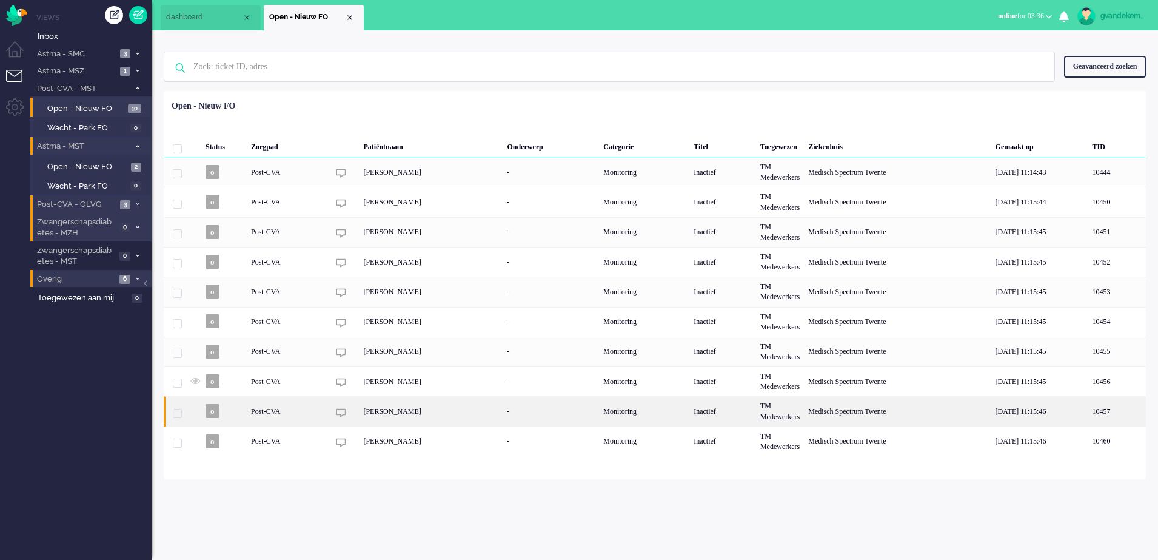
click at [409, 408] on div "[PERSON_NAME]" at bounding box center [431, 411] width 144 height 30
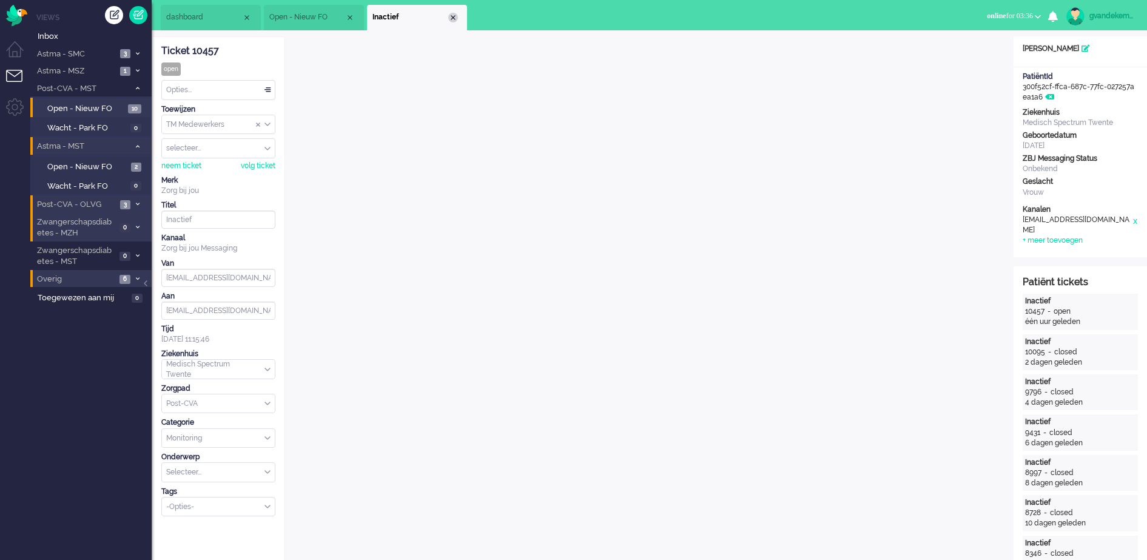
click at [452, 15] on div "Close tab" at bounding box center [453, 18] width 10 height 10
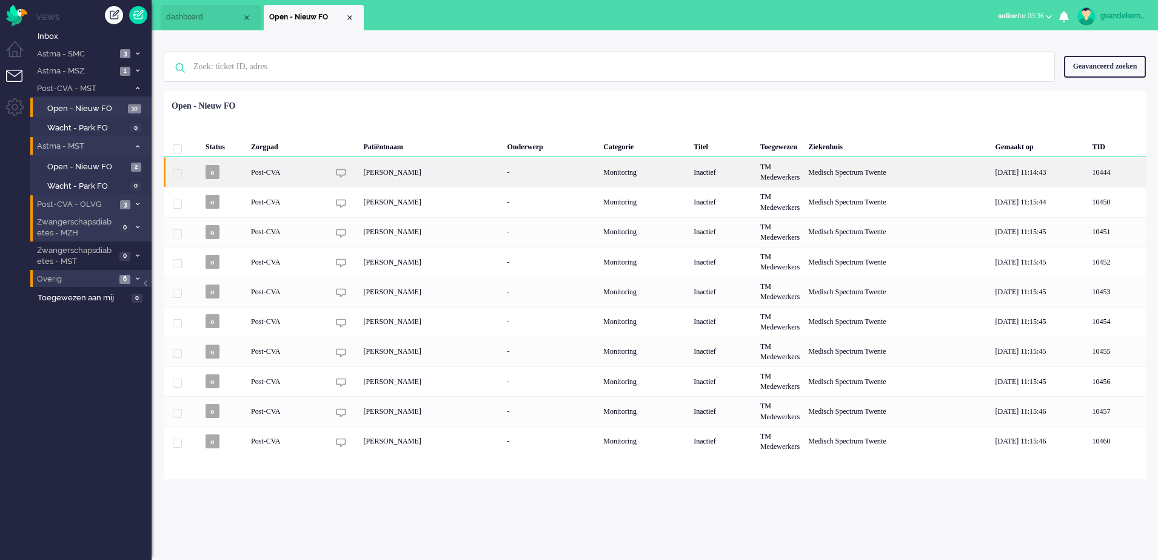
click at [419, 173] on div "[PERSON_NAME]" at bounding box center [431, 172] width 144 height 30
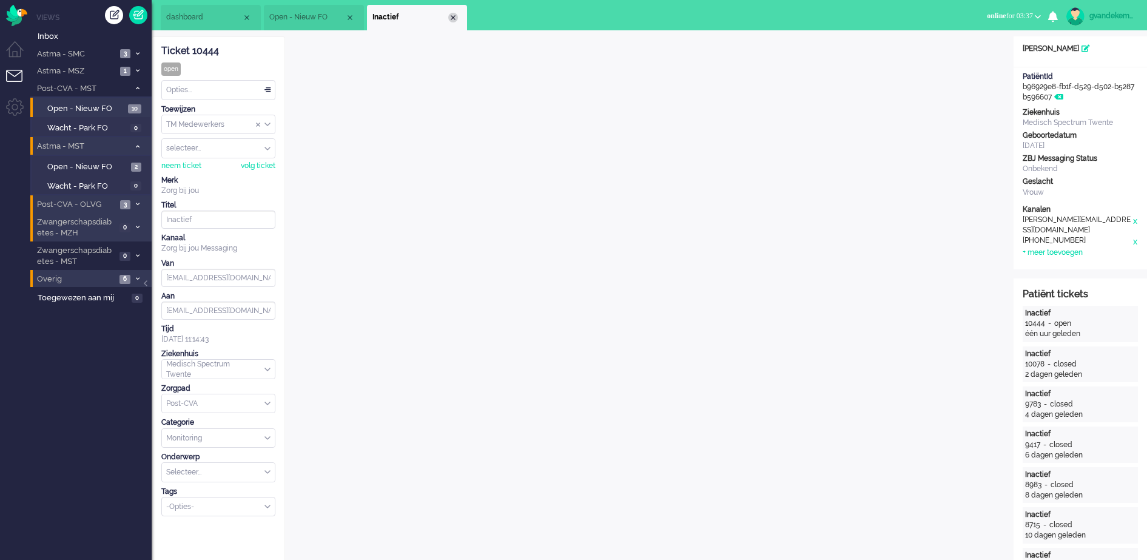
click at [455, 19] on div "Close tab" at bounding box center [453, 18] width 10 height 10
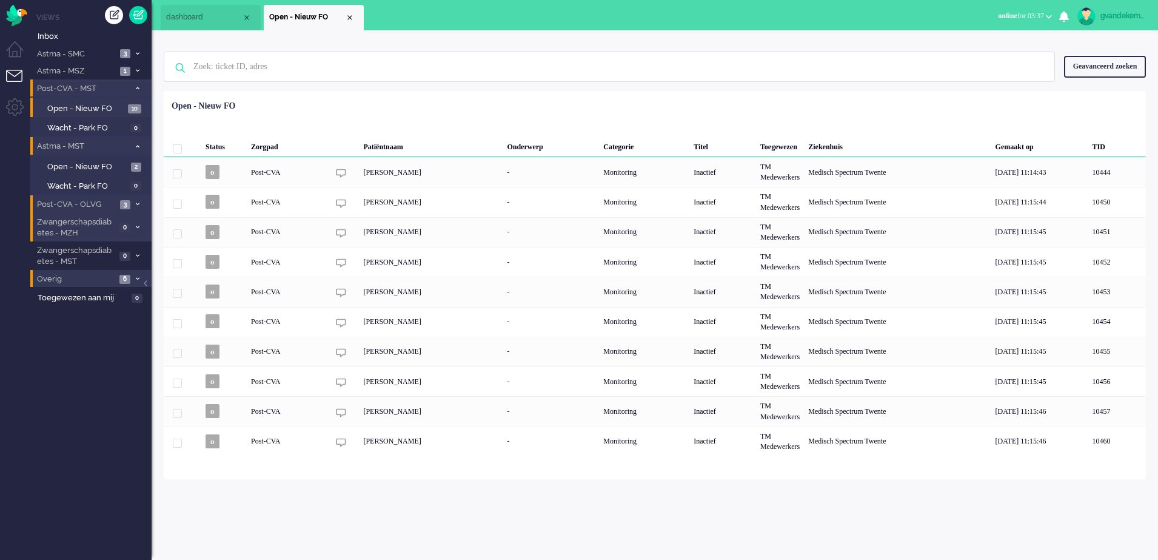
click at [138, 84] on li "Post-CVA - MST 10" at bounding box center [90, 88] width 121 height 18
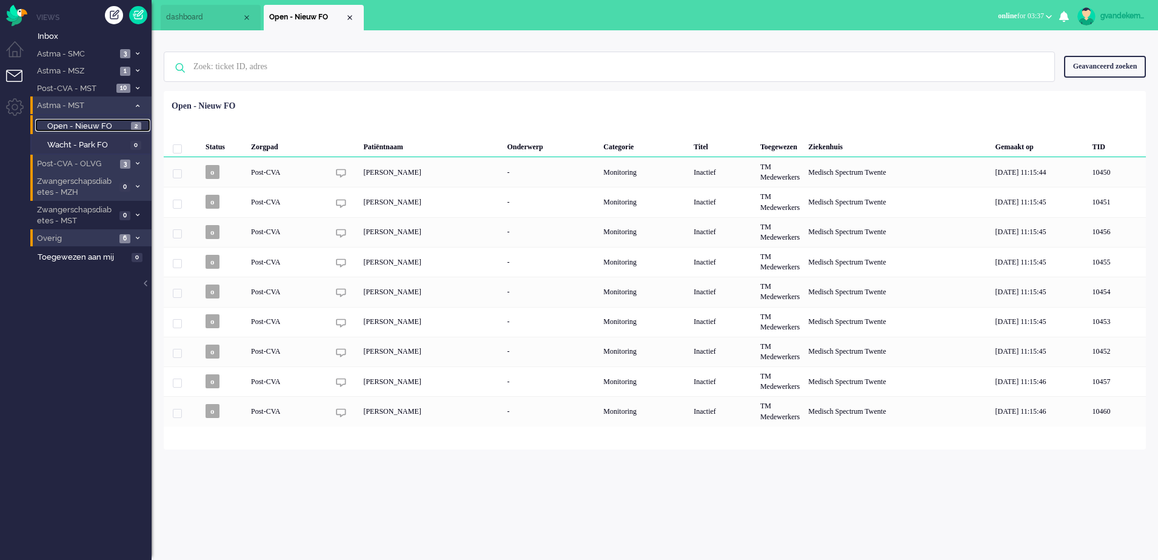
click at [130, 124] on link "Open - Nieuw FO 2" at bounding box center [92, 125] width 115 height 13
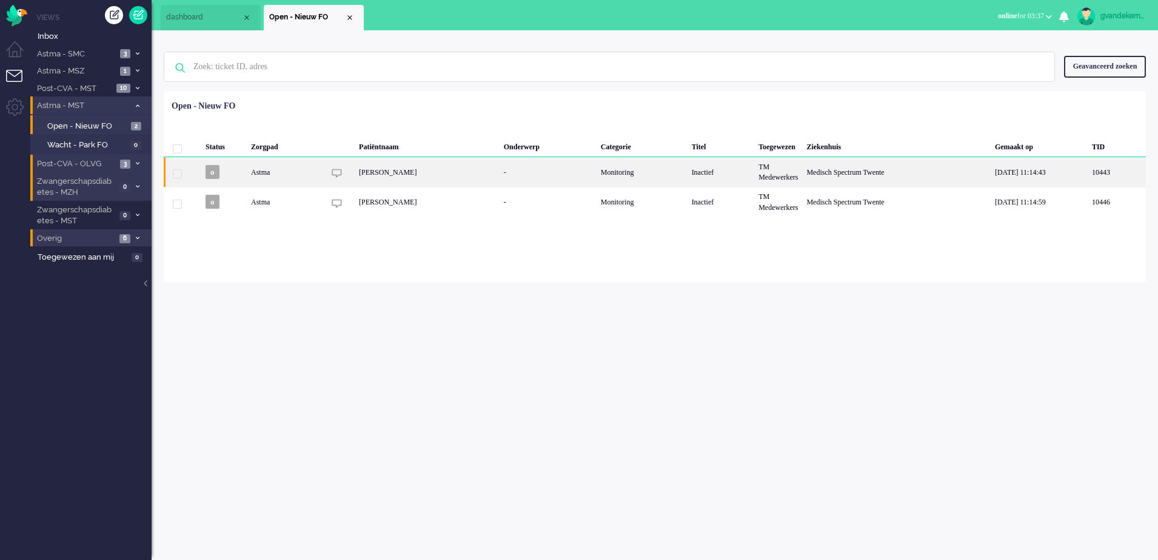
click at [782, 180] on div "TM Medewerkers" at bounding box center [778, 172] width 48 height 30
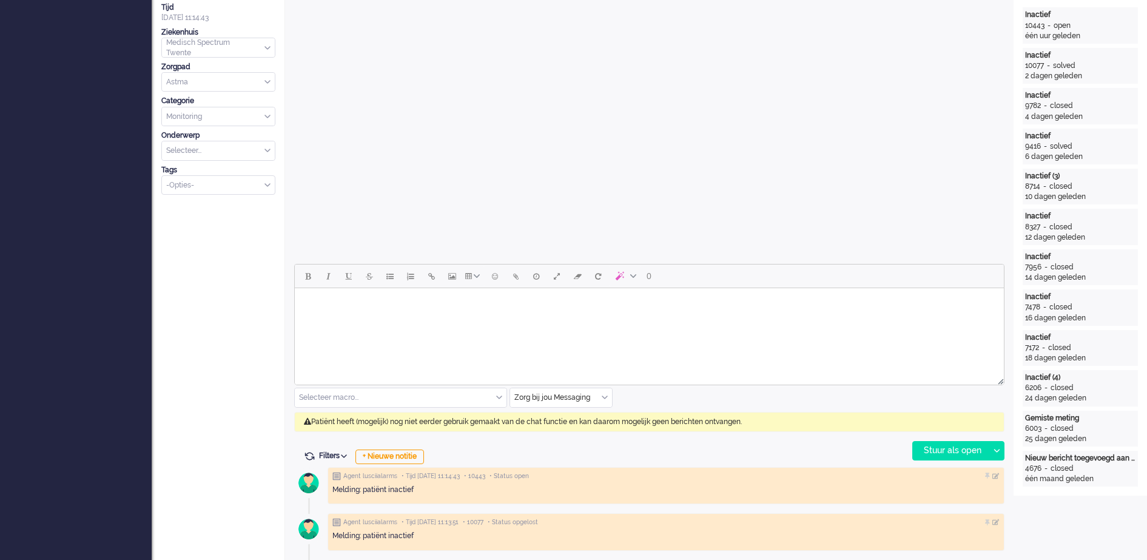
scroll to position [36, 0]
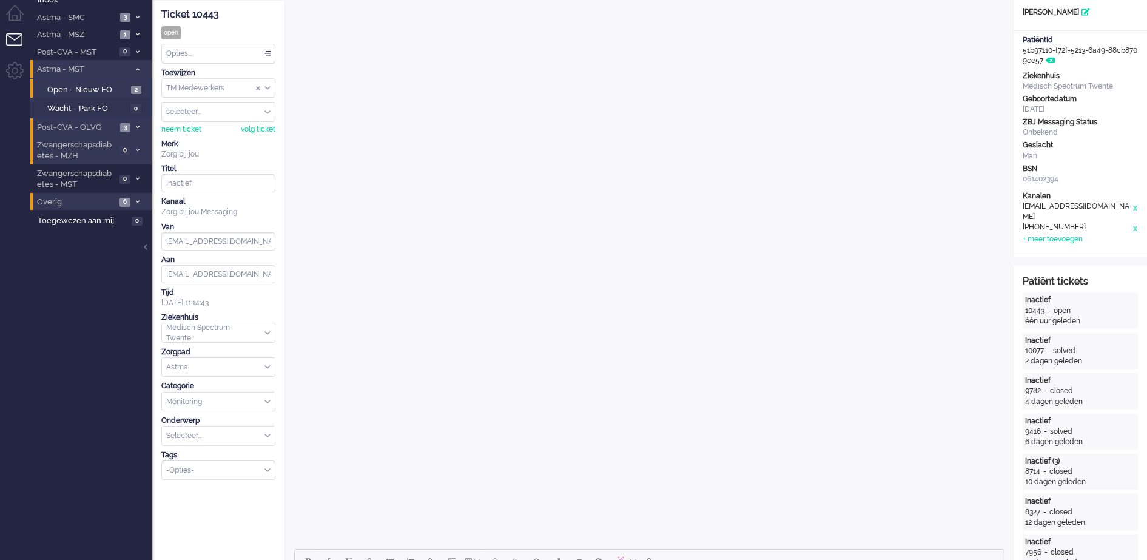
click at [268, 51] on div "Opties..." at bounding box center [218, 53] width 113 height 19
click at [224, 138] on li "Opgelost" at bounding box center [218, 140] width 113 height 18
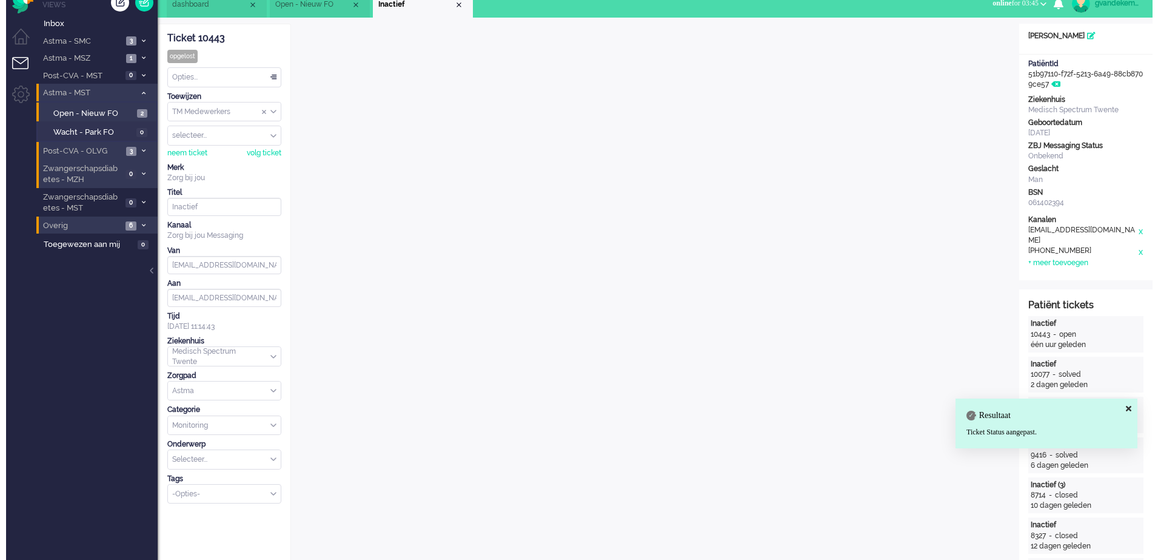
scroll to position [0, 0]
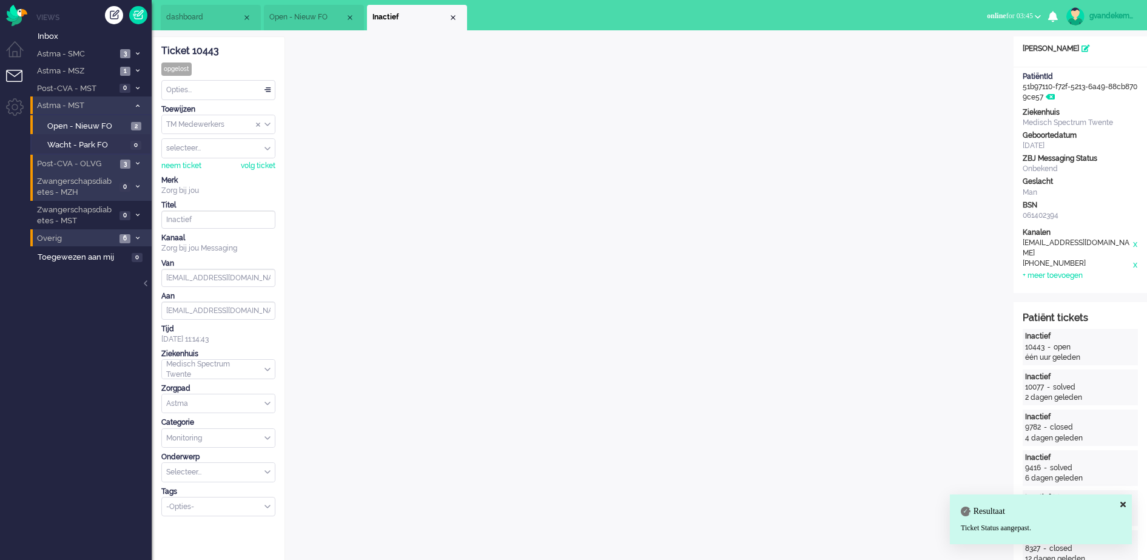
click at [452, 17] on div "Close tab" at bounding box center [453, 18] width 10 height 10
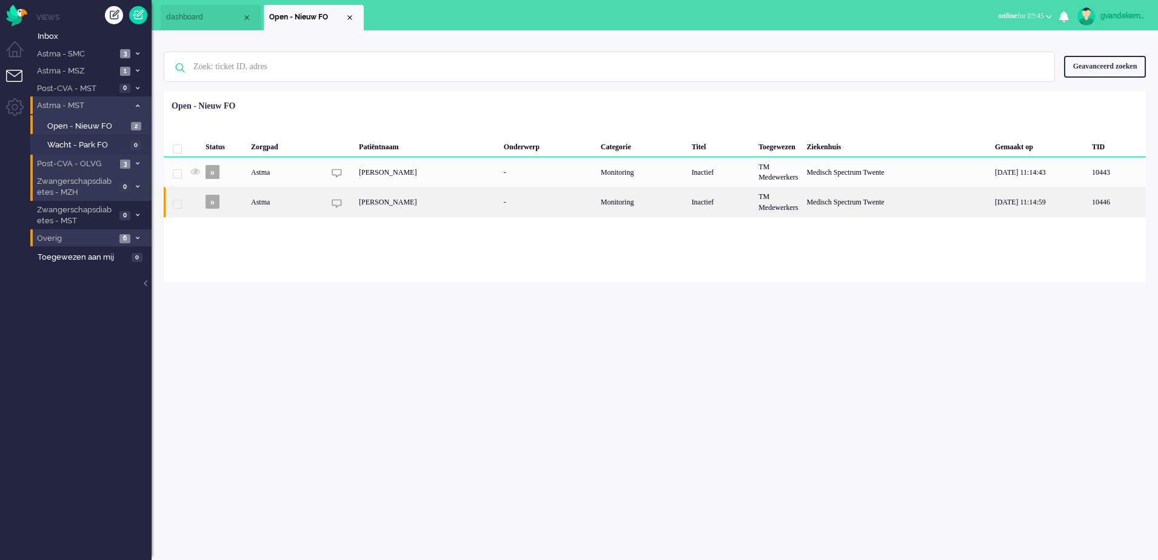
click at [539, 202] on div "-" at bounding box center [548, 202] width 97 height 30
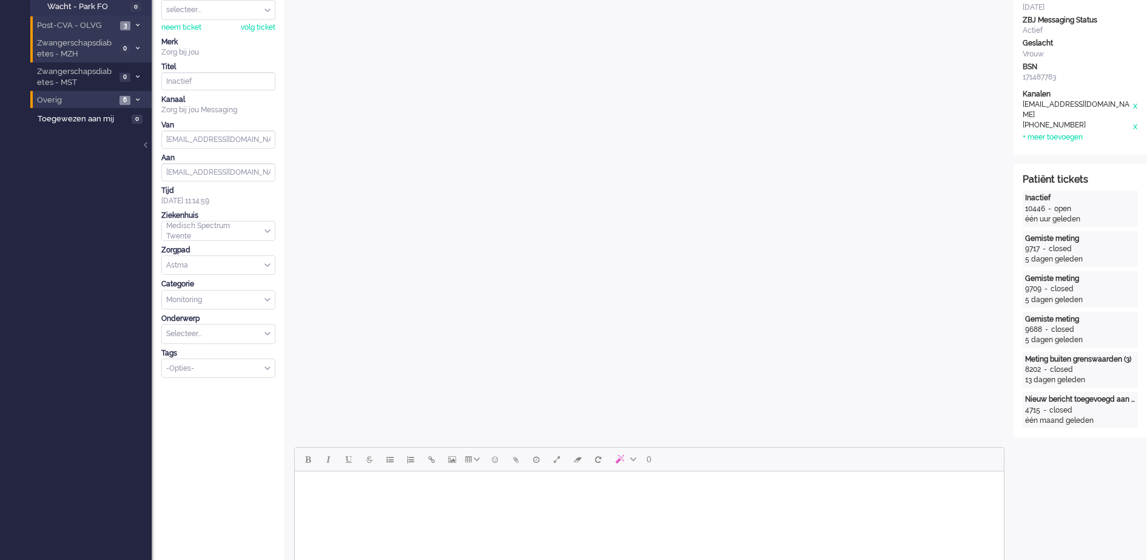
scroll to position [379, 0]
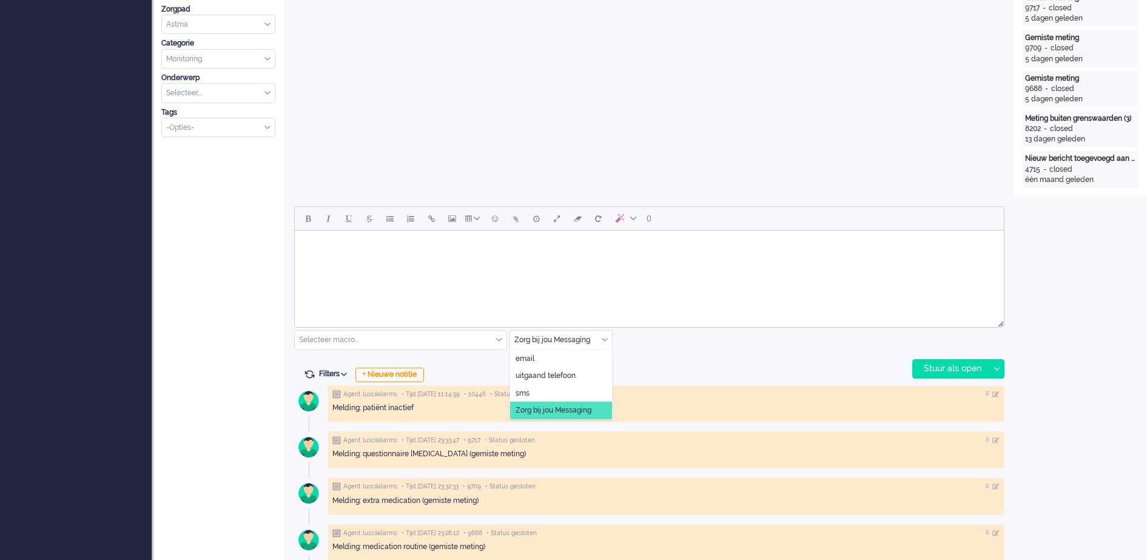
click at [604, 338] on div "Zorg bij jou Messaging" at bounding box center [561, 340] width 102 height 19
click at [577, 375] on li "uitgaand telefoon" at bounding box center [561, 376] width 102 height 18
click at [956, 368] on div "Stuur als open" at bounding box center [951, 369] width 76 height 18
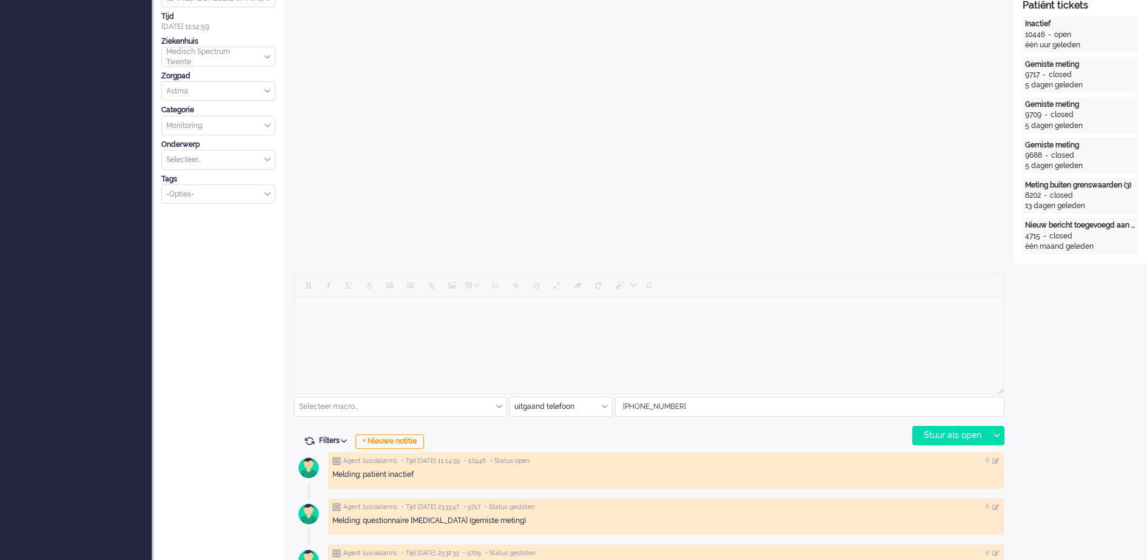
scroll to position [455, 0]
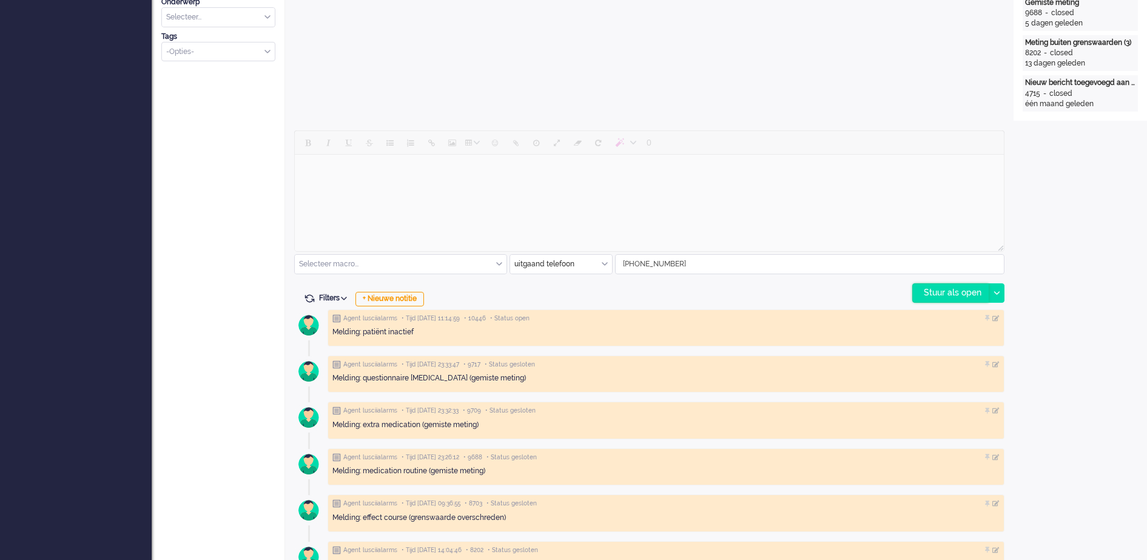
click at [956, 292] on div "Stuur als open" at bounding box center [951, 293] width 76 height 18
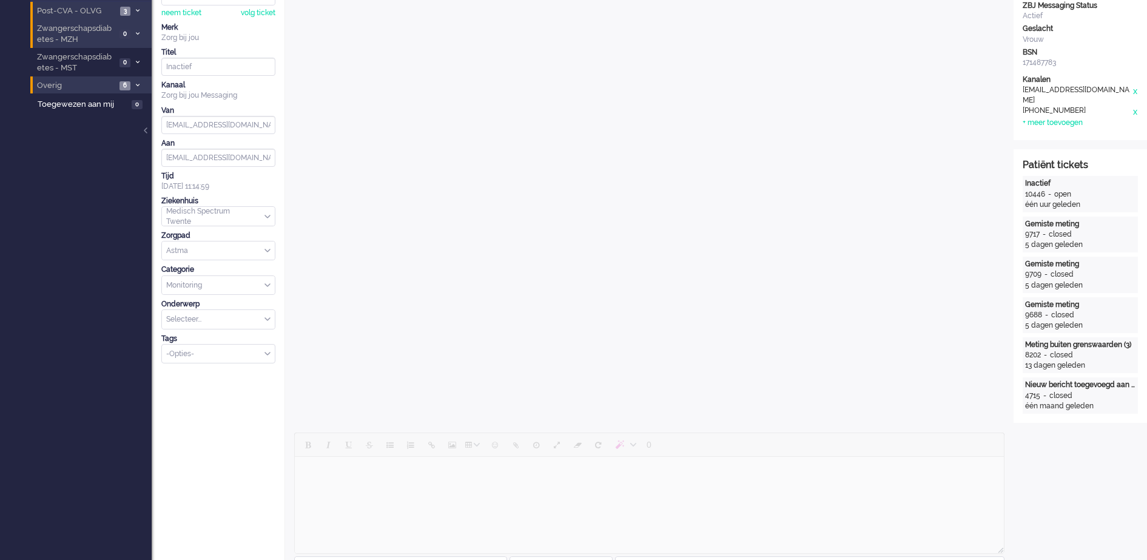
scroll to position [379, 0]
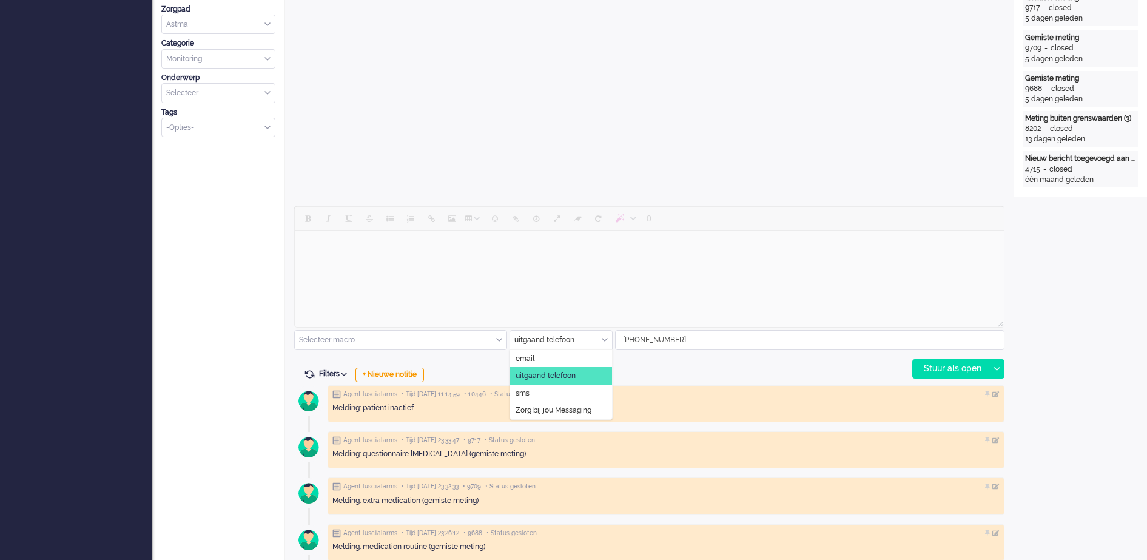
click at [604, 338] on div "uitgaand telefoon" at bounding box center [561, 340] width 102 height 19
click at [563, 408] on span "Zorg bij jou Messaging" at bounding box center [553, 410] width 76 height 10
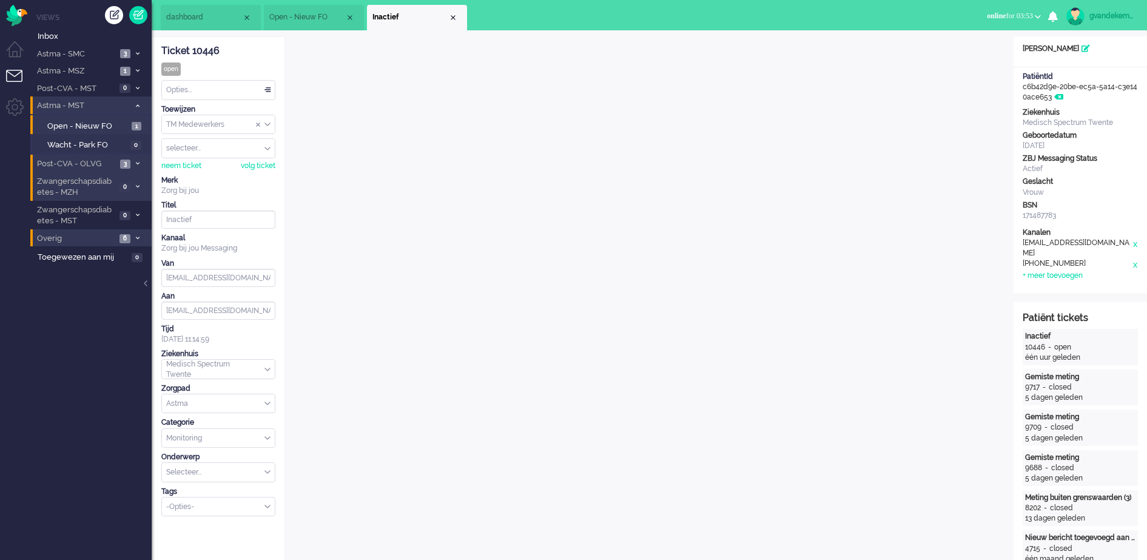
click at [136, 237] on icon at bounding box center [138, 238] width 4 height 4
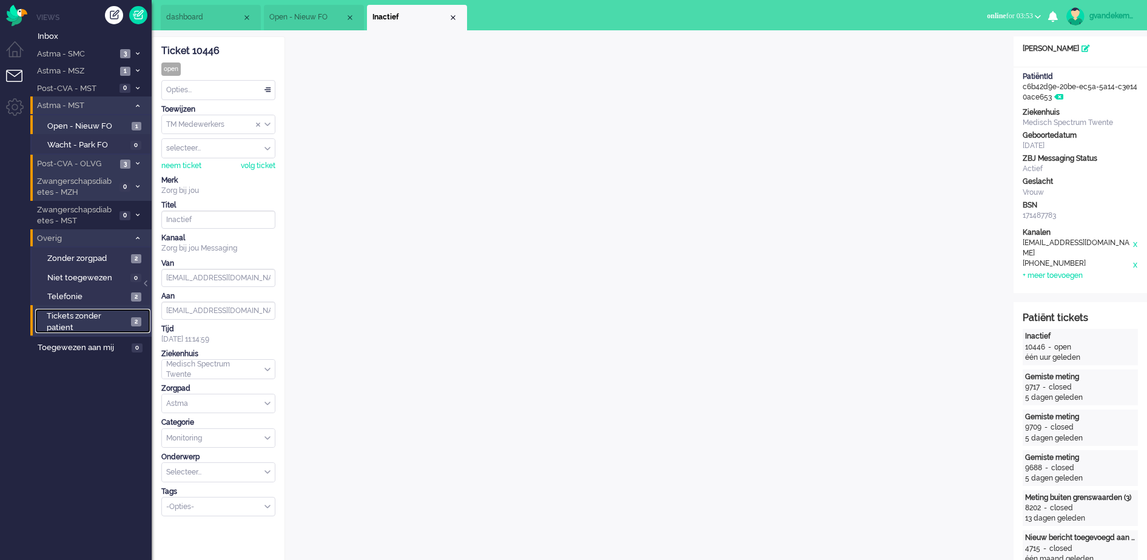
click at [131, 317] on span "2" at bounding box center [136, 321] width 10 height 9
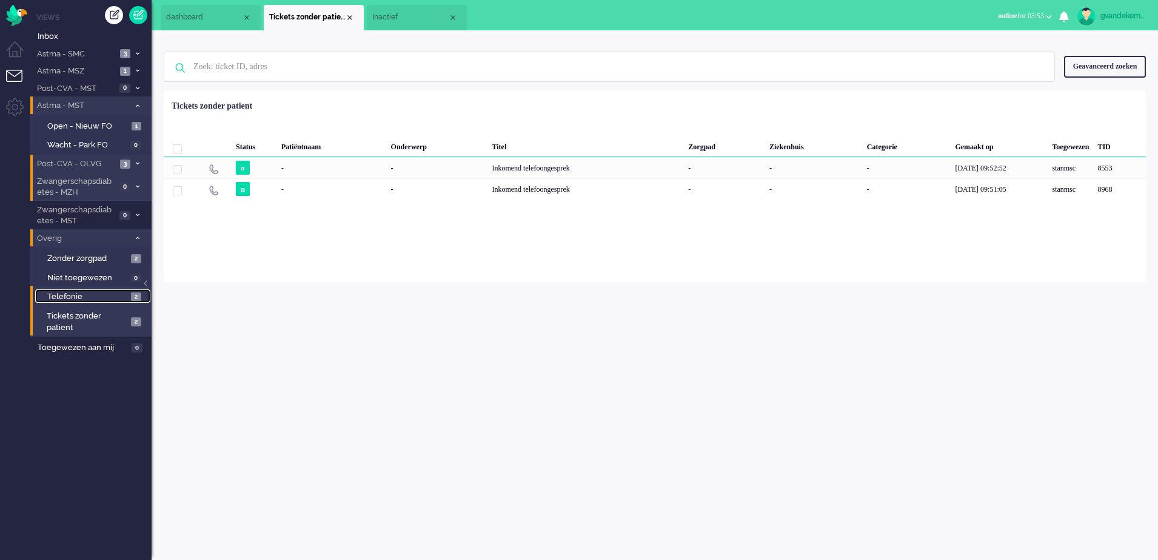
click at [132, 297] on span "2" at bounding box center [136, 296] width 10 height 9
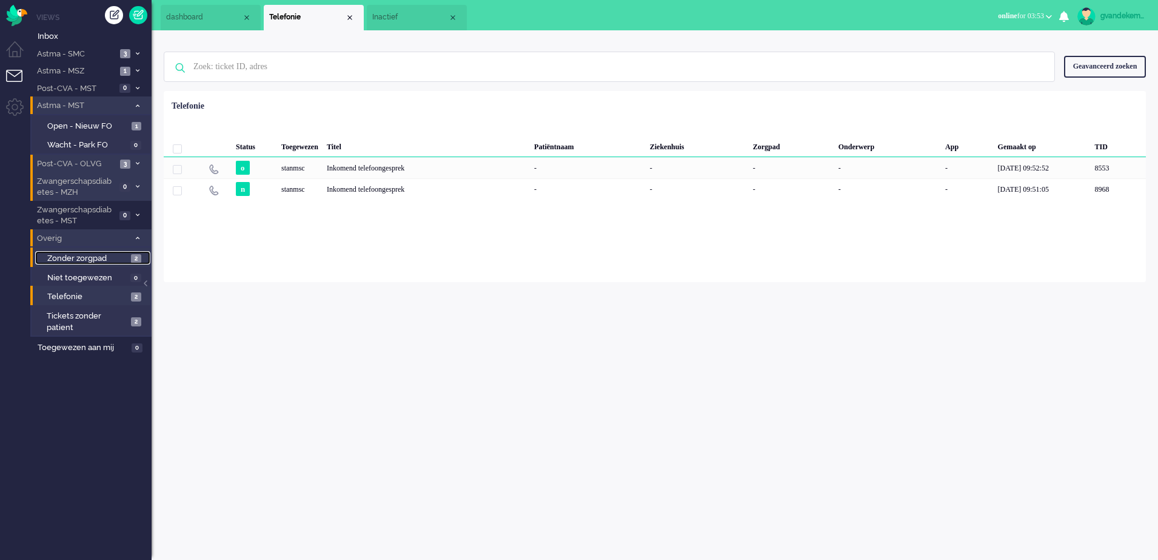
click at [127, 258] on span "Zonder zorgpad" at bounding box center [87, 259] width 81 height 12
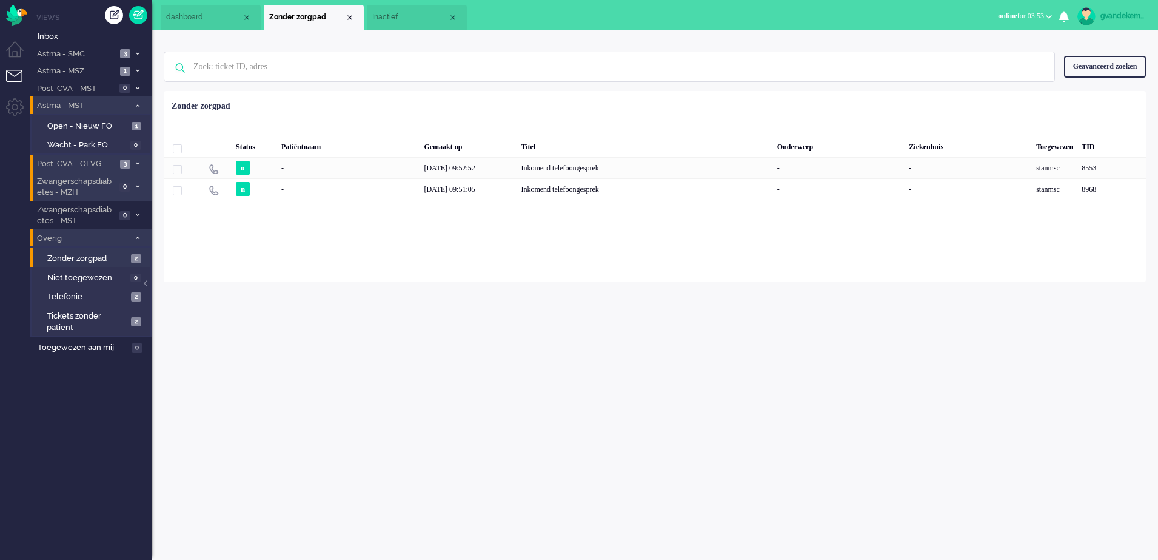
click at [136, 237] on icon at bounding box center [138, 238] width 4 height 4
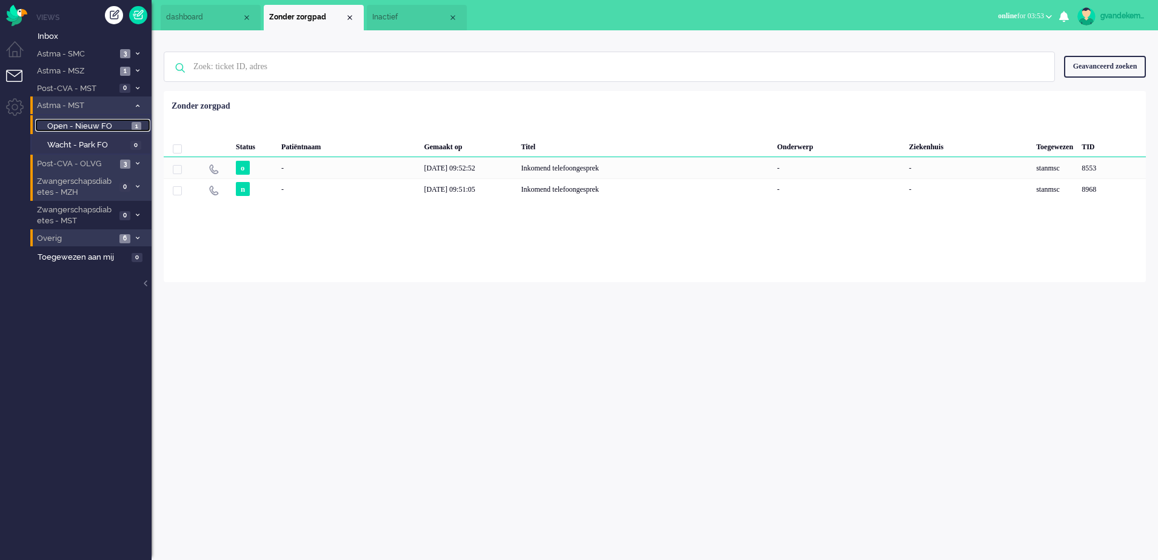
click at [101, 123] on span "Open - Nieuw FO" at bounding box center [87, 127] width 81 height 12
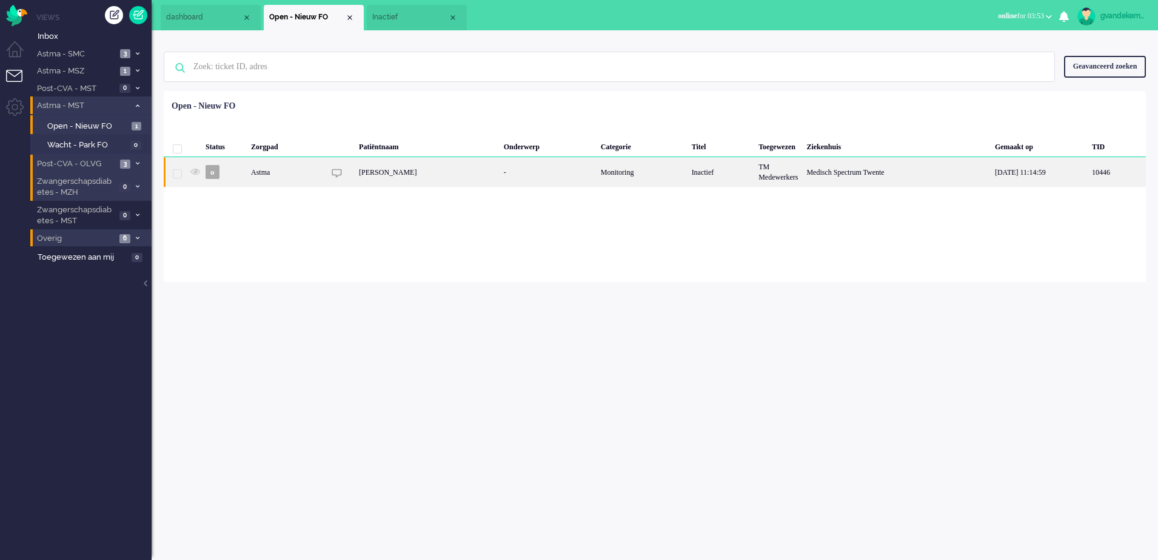
click at [706, 172] on div "Inactief" at bounding box center [721, 172] width 67 height 30
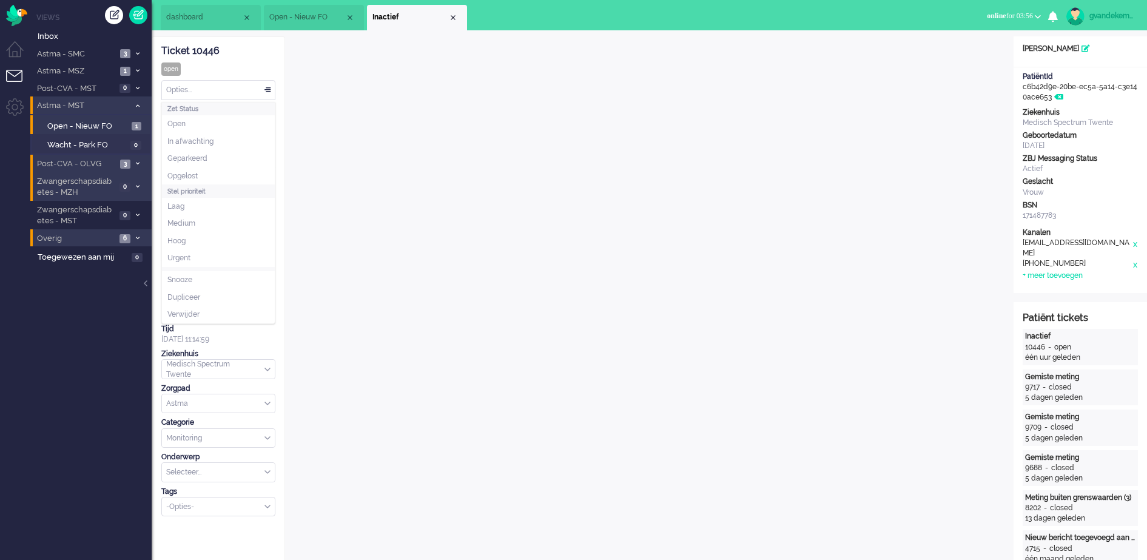
click at [270, 89] on div "Opties..." at bounding box center [218, 90] width 113 height 19
click at [200, 175] on li "Opgelost" at bounding box center [218, 176] width 113 height 18
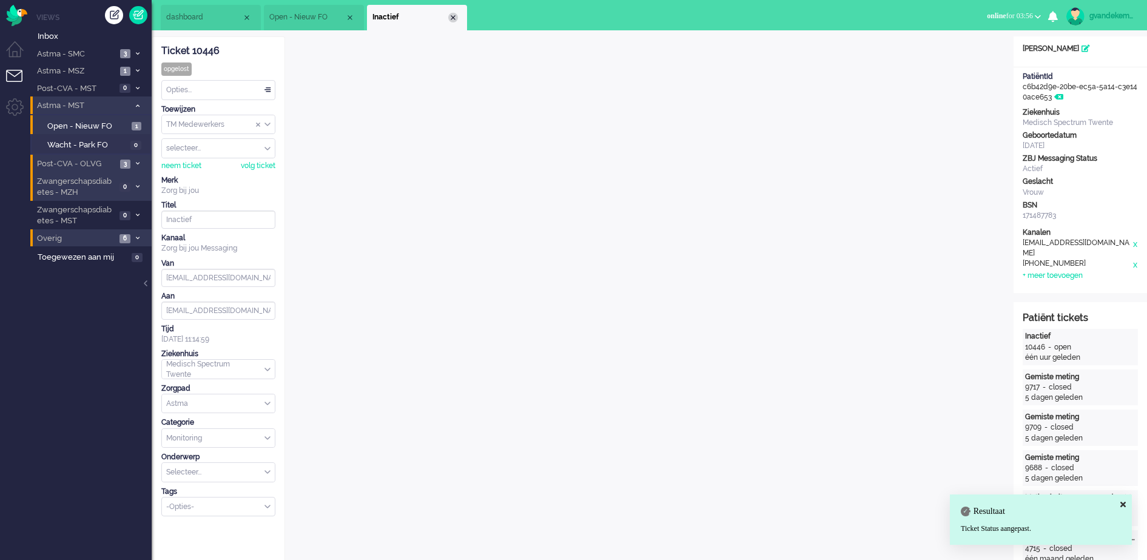
click at [455, 15] on div "Close tab" at bounding box center [453, 18] width 10 height 10
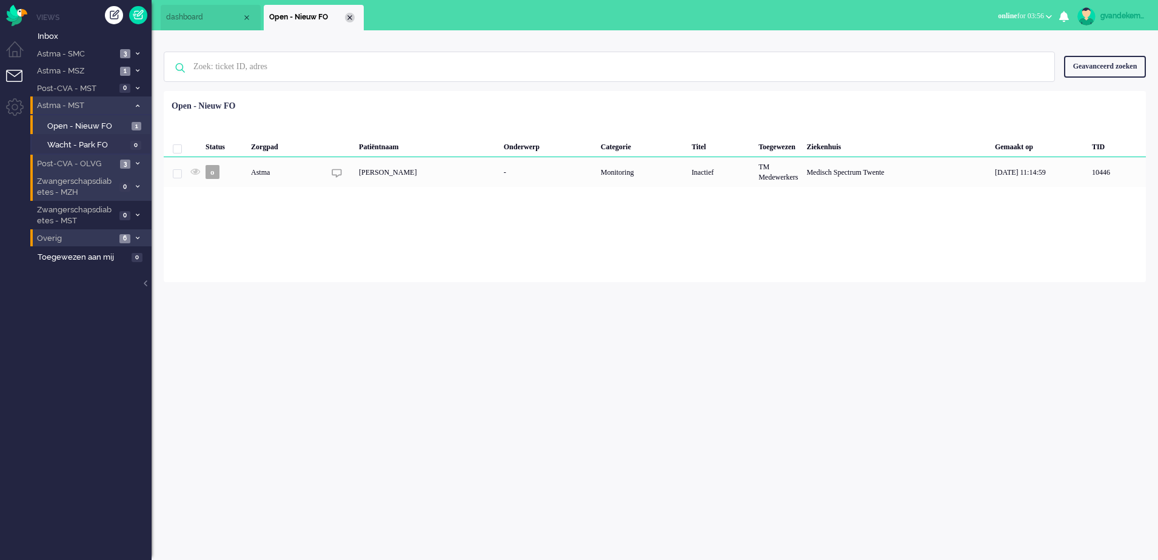
click at [351, 17] on div "Close tab" at bounding box center [350, 18] width 10 height 10
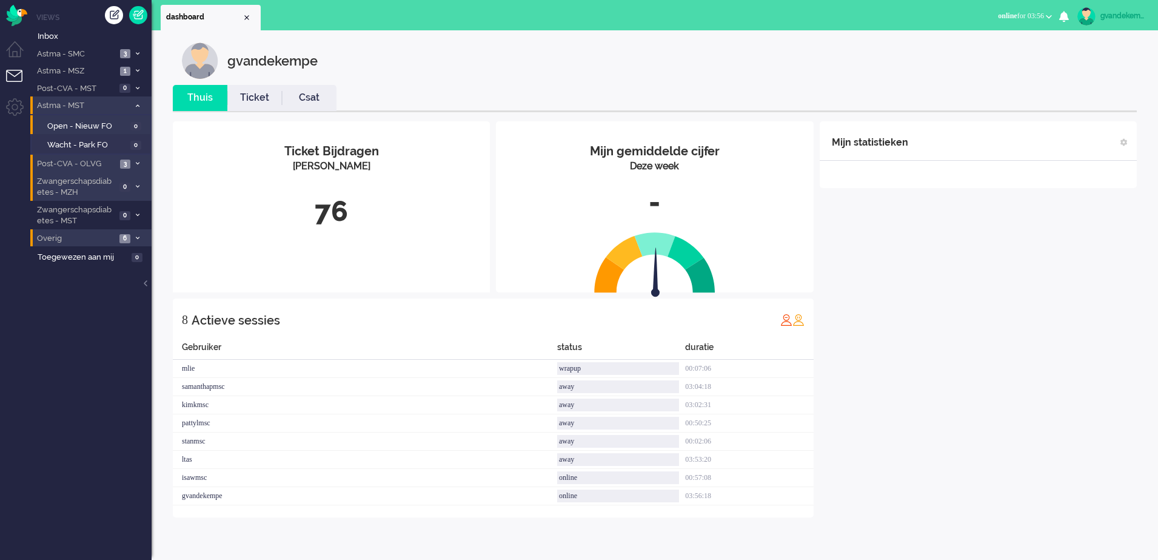
click at [136, 104] on icon at bounding box center [138, 106] width 4 height 4
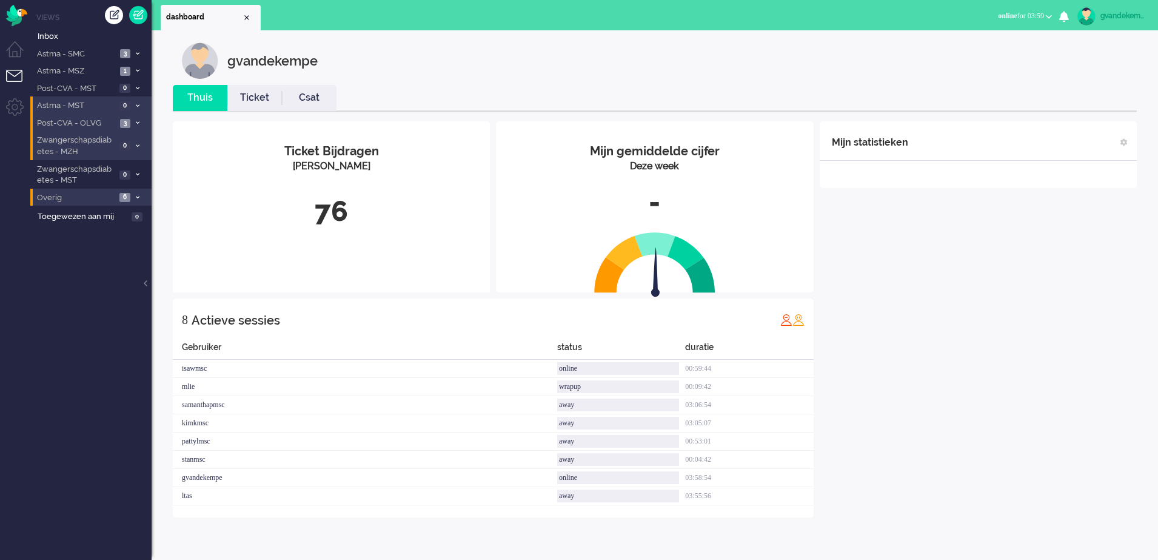
click at [1046, 16] on button "online for 03:59" at bounding box center [1025, 16] width 69 height 18
click at [962, 38] on label "Away" at bounding box center [1002, 41] width 96 height 10
click at [15, 16] on img "Omnidesk" at bounding box center [16, 15] width 21 height 21
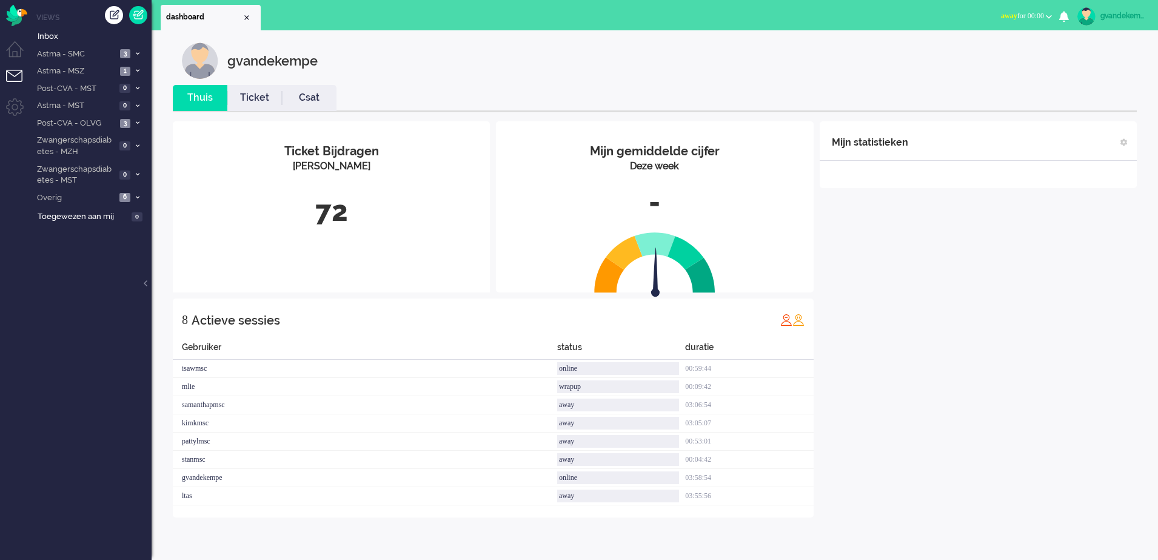
click at [973, 339] on div "Mijn statistieken + Statistieken toevoegen Bel tijd (gemiddelde dag) Wrapup tij…" at bounding box center [978, 319] width 317 height 396
click at [85, 103] on span "Astma - MST" at bounding box center [75, 106] width 81 height 12
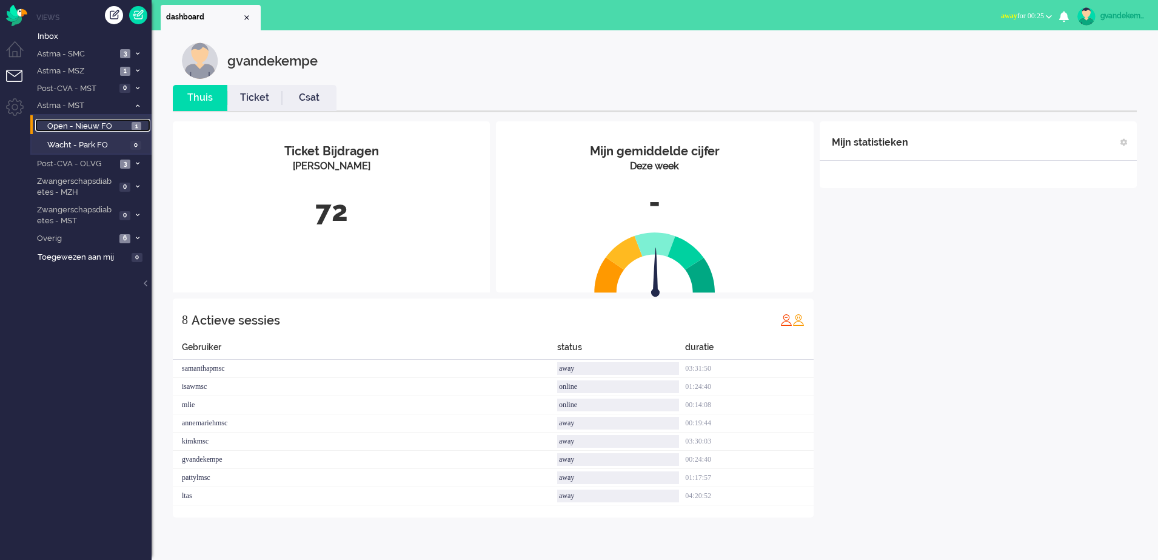
click at [105, 127] on span "Open - Nieuw FO" at bounding box center [87, 127] width 81 height 12
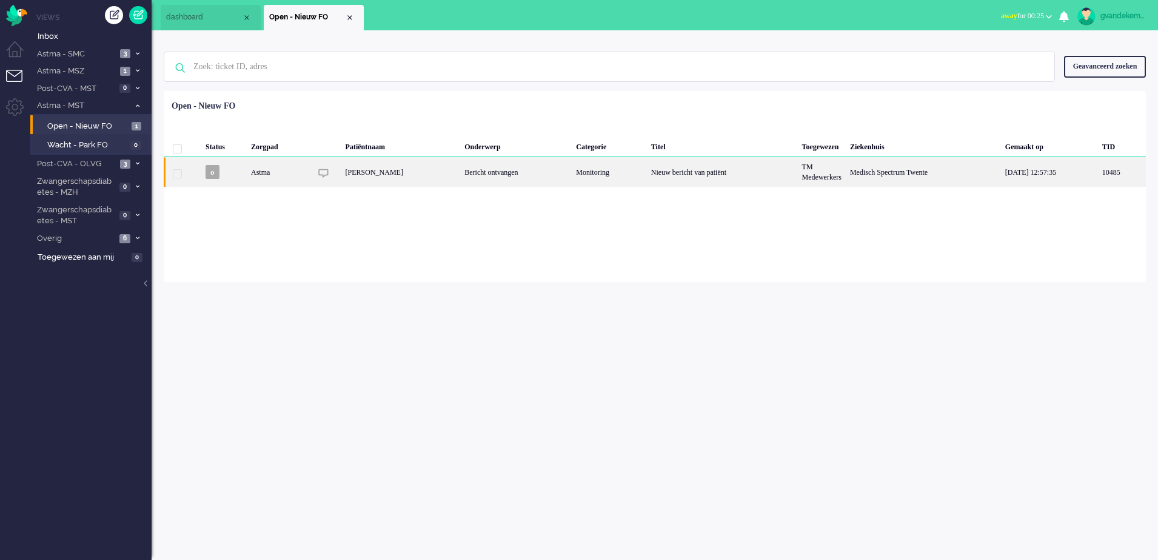
click at [647, 180] on div "Nieuw bericht van patiënt" at bounding box center [722, 172] width 151 height 30
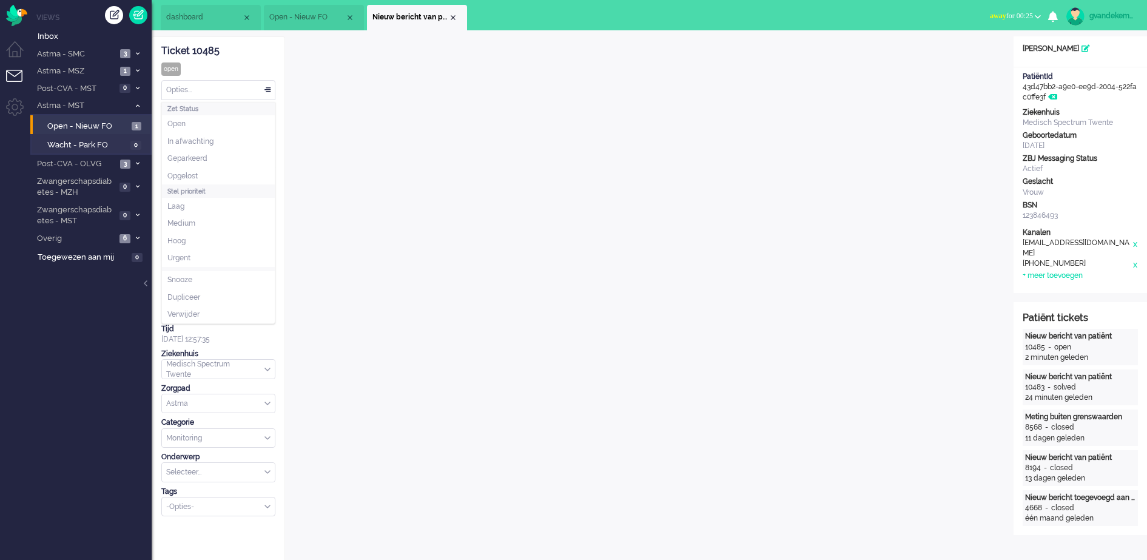
click at [269, 88] on div "Opties..." at bounding box center [218, 90] width 113 height 19
click at [221, 172] on li "Opgelost" at bounding box center [218, 176] width 113 height 18
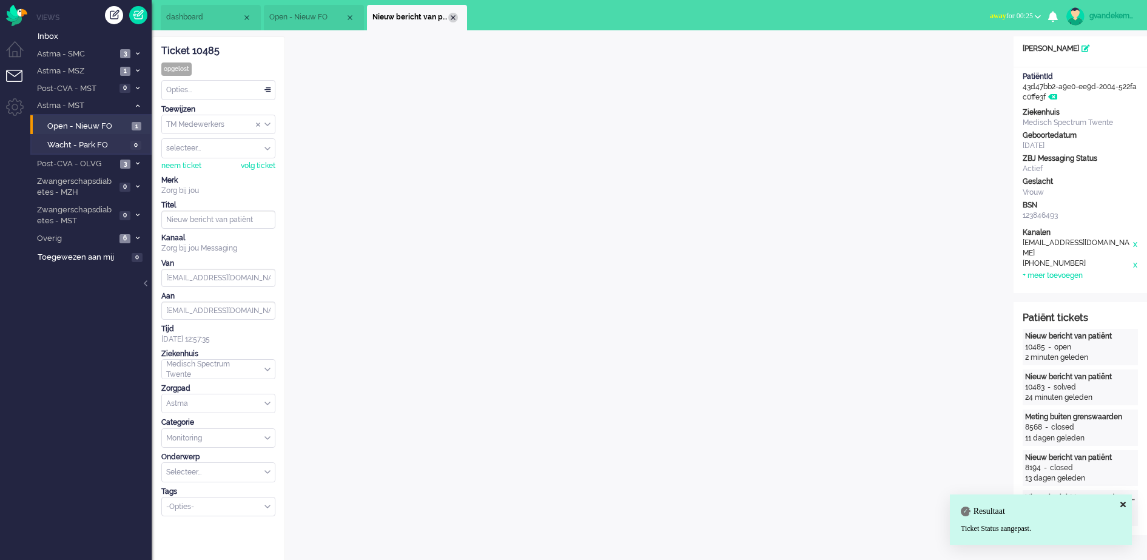
click at [451, 18] on div "Close tab" at bounding box center [453, 18] width 10 height 10
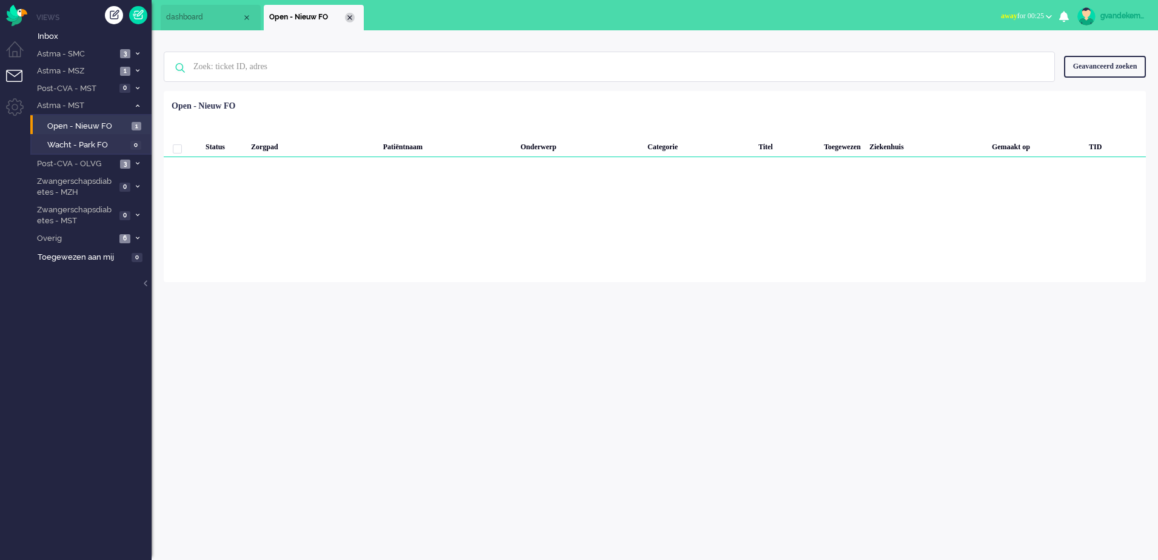
click at [349, 15] on div "Close tab" at bounding box center [350, 18] width 10 height 10
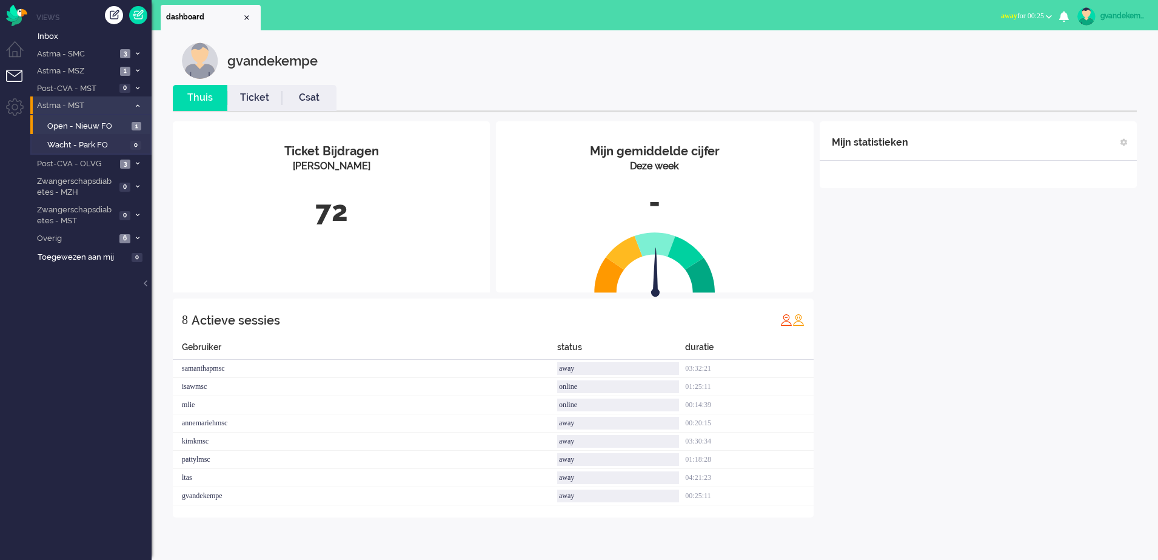
click at [136, 105] on icon at bounding box center [138, 106] width 4 height 4
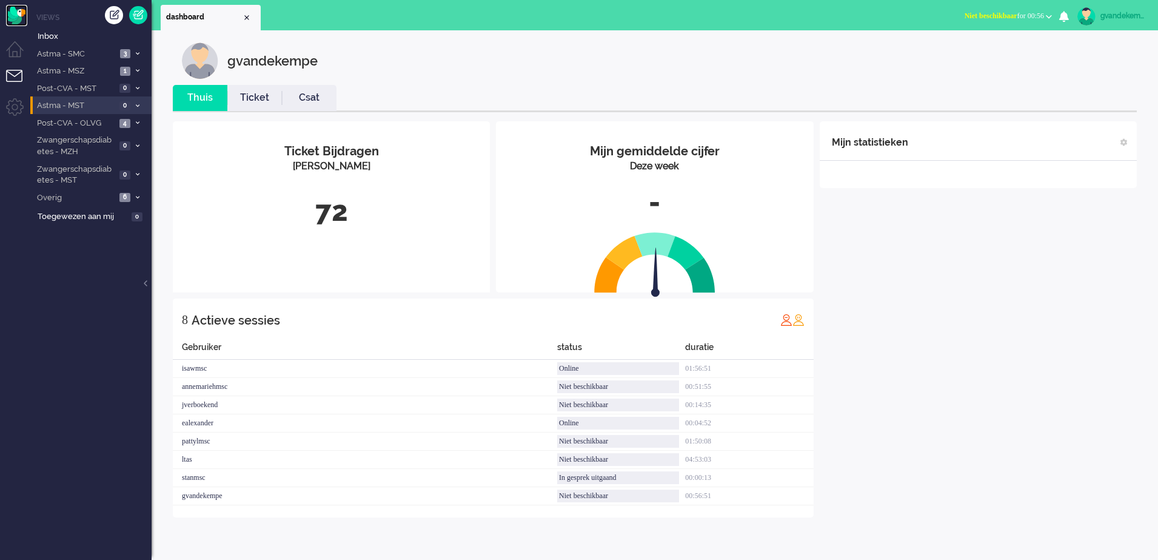
click at [21, 16] on img "Omnidesk" at bounding box center [16, 15] width 21 height 21
click at [1051, 15] on b "button" at bounding box center [1049, 17] width 6 height 4
click at [978, 53] on label "Online" at bounding box center [1002, 54] width 96 height 10
click at [130, 123] on span "4" at bounding box center [124, 123] width 11 height 9
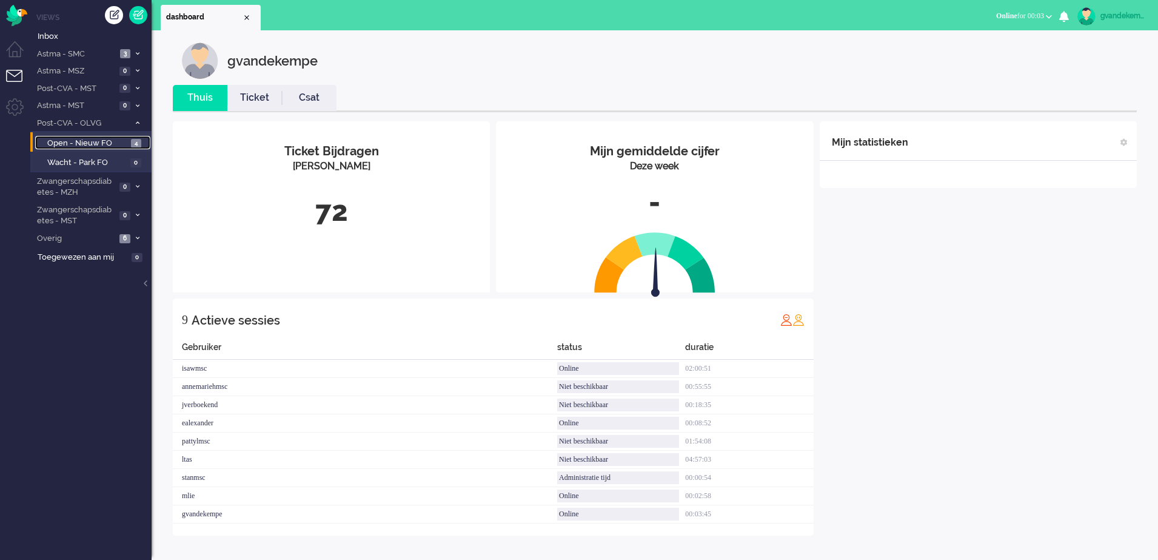
click at [119, 141] on span "Open - Nieuw FO" at bounding box center [87, 144] width 81 height 12
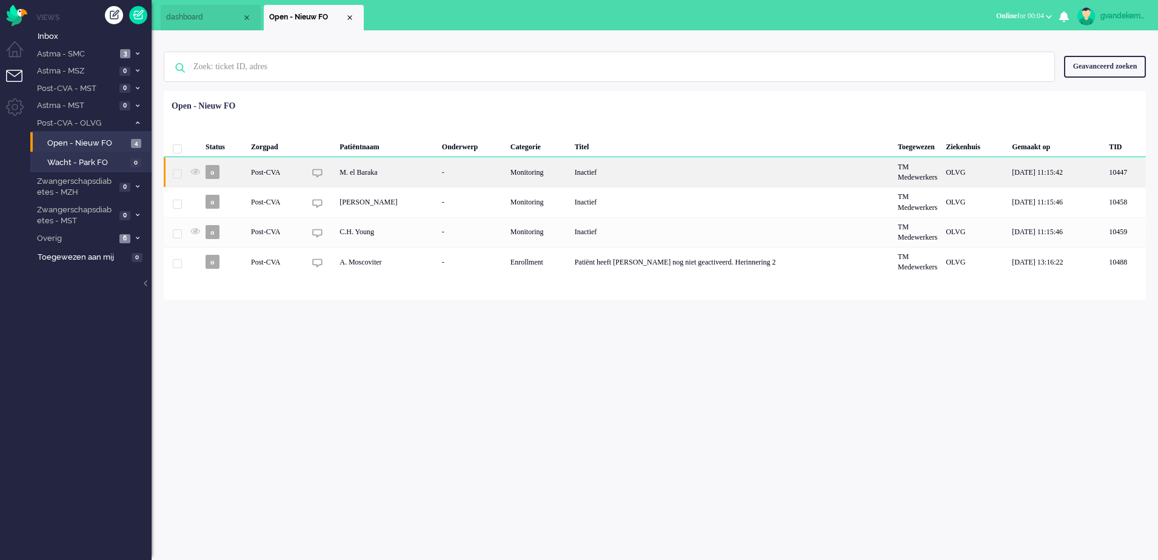
click at [261, 173] on div "Post-CVA" at bounding box center [276, 172] width 58 height 30
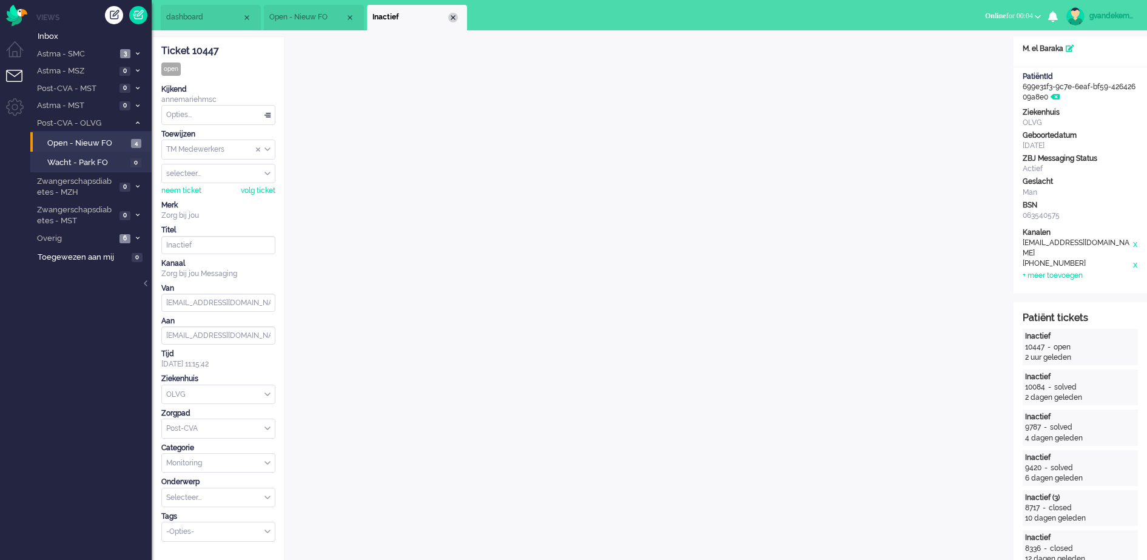
click at [450, 18] on div "Close tab" at bounding box center [453, 18] width 10 height 10
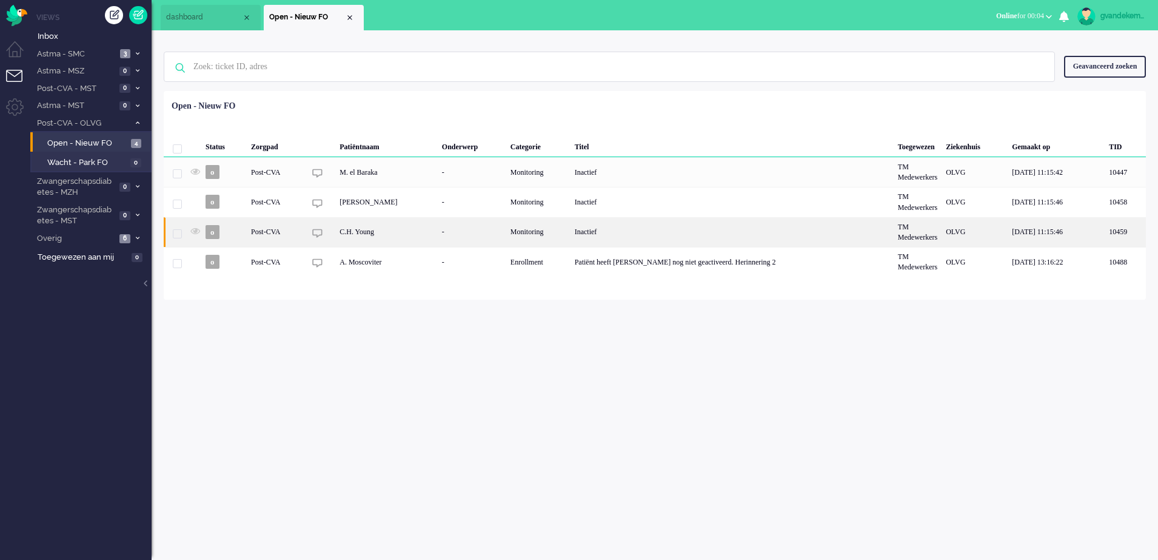
click at [341, 229] on div "C.H. Young" at bounding box center [386, 232] width 102 height 30
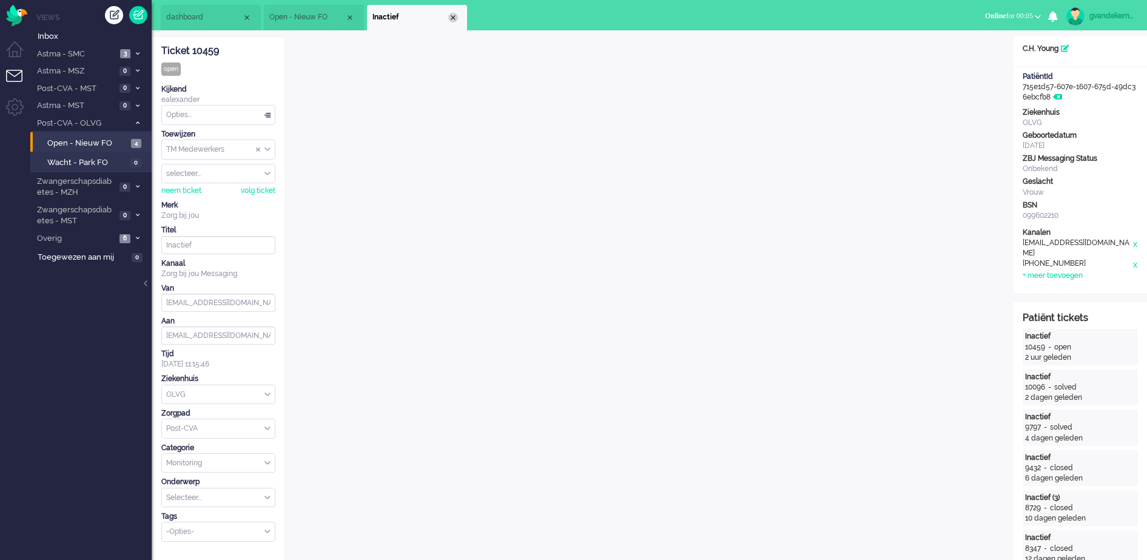
click at [451, 16] on div "Close tab" at bounding box center [453, 18] width 10 height 10
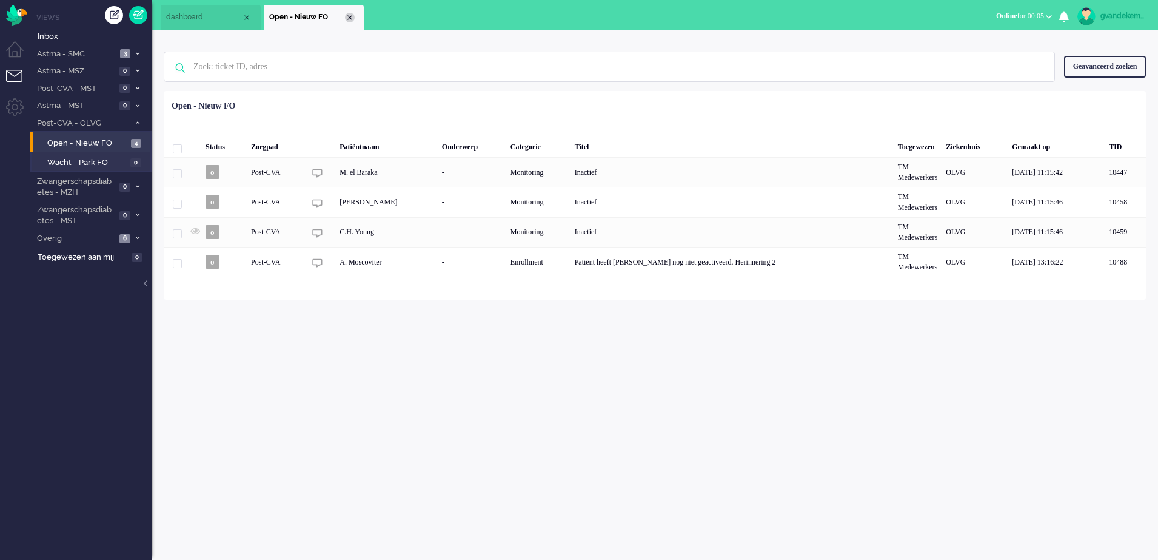
click at [352, 20] on div "Close tab" at bounding box center [350, 18] width 10 height 10
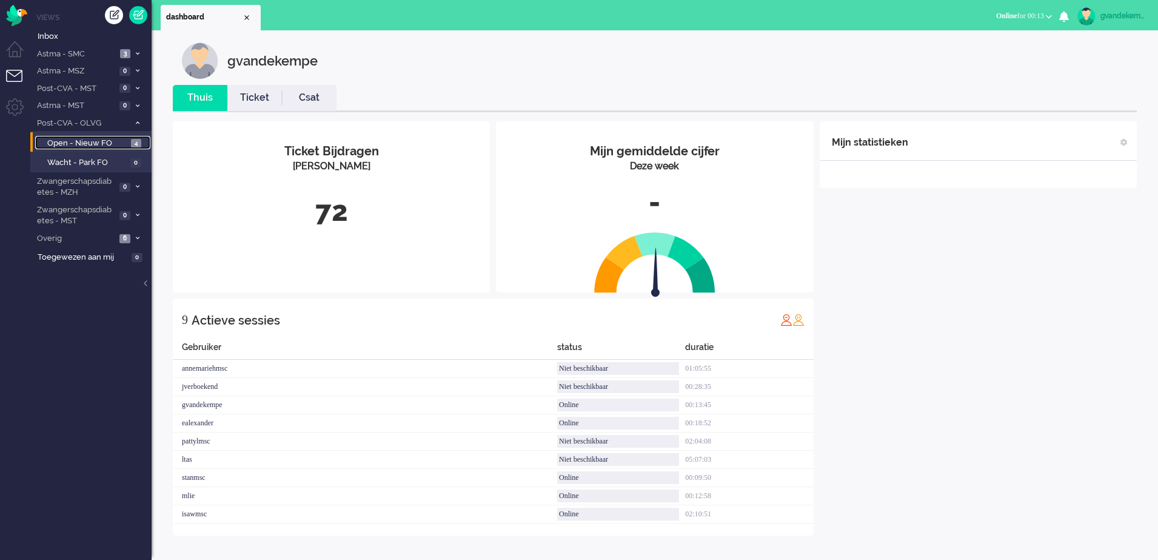
click at [84, 141] on span "Open - Nieuw FO" at bounding box center [87, 144] width 81 height 12
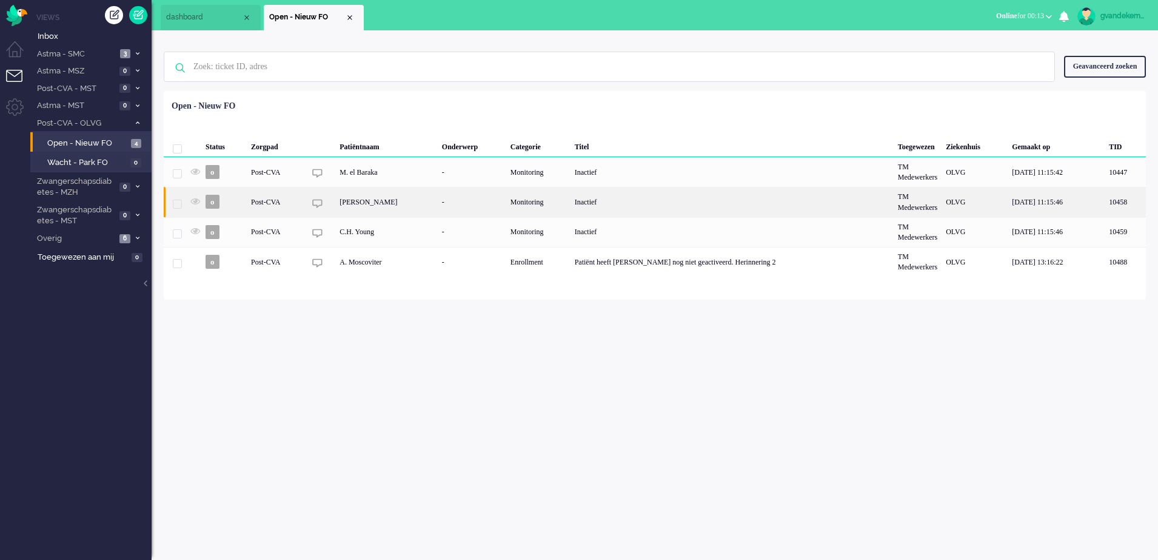
click at [517, 206] on div "Monitoring" at bounding box center [538, 202] width 64 height 30
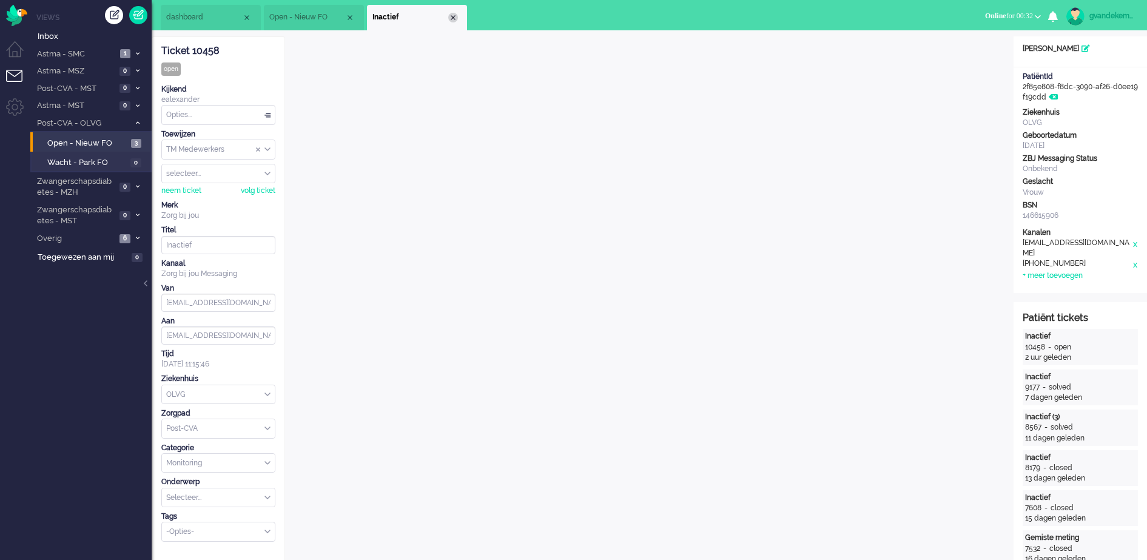
click at [455, 14] on div "Close tab" at bounding box center [453, 18] width 10 height 10
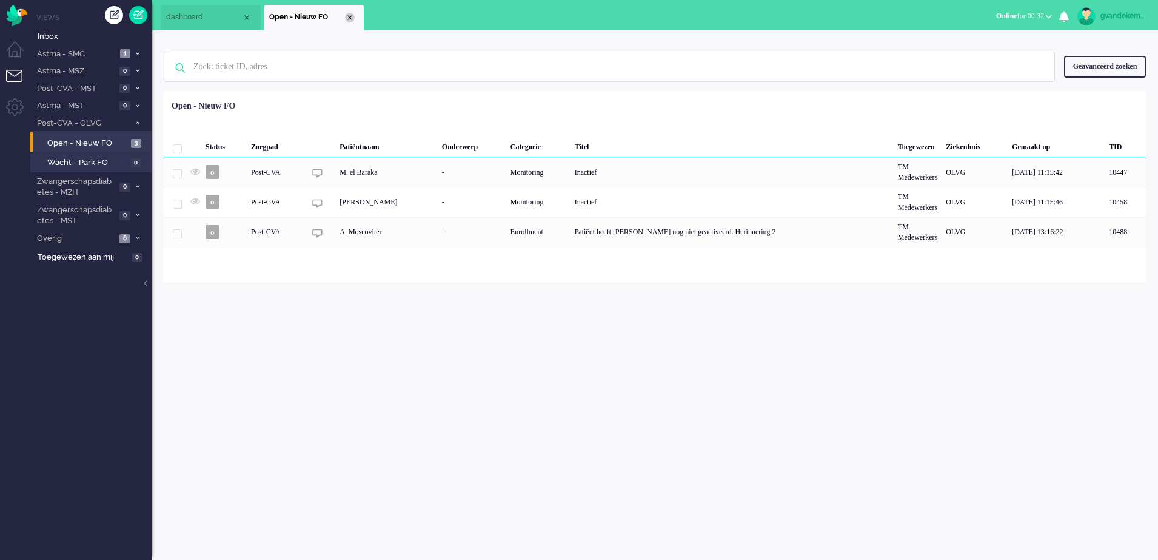
click at [349, 19] on div "Close tab" at bounding box center [350, 18] width 10 height 10
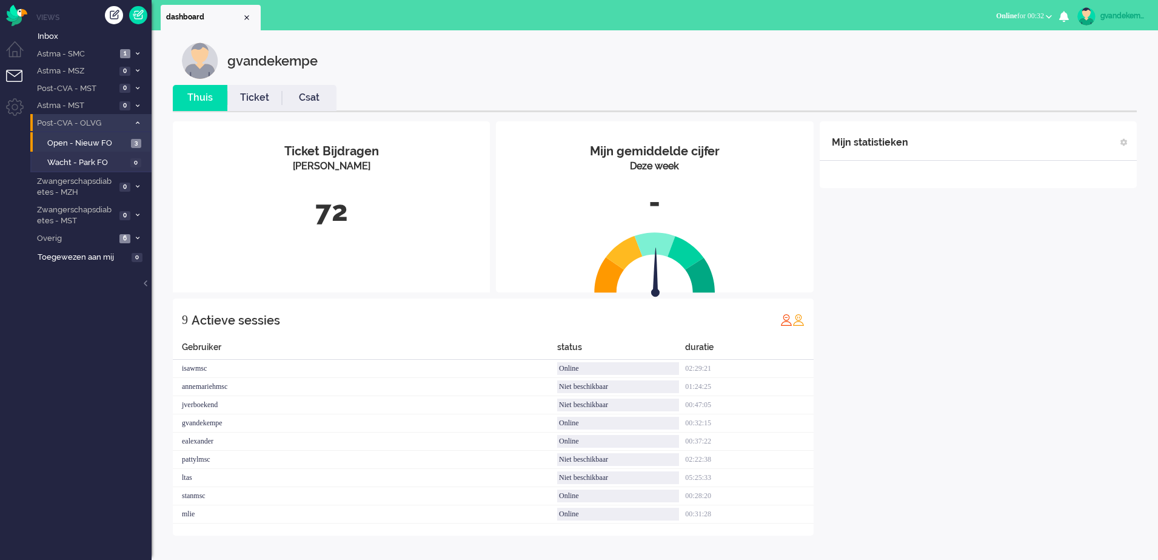
click at [136, 123] on icon at bounding box center [138, 123] width 4 height 4
click at [977, 340] on div "Mijn statistieken + Statistieken toevoegen Bel tijd (gemiddelde dag) Wrapup tij…" at bounding box center [978, 328] width 317 height 414
click at [1029, 340] on div "Mijn statistieken + Statistieken toevoegen Bel tijd (gemiddelde dag) Wrapup tij…" at bounding box center [978, 328] width 317 height 414
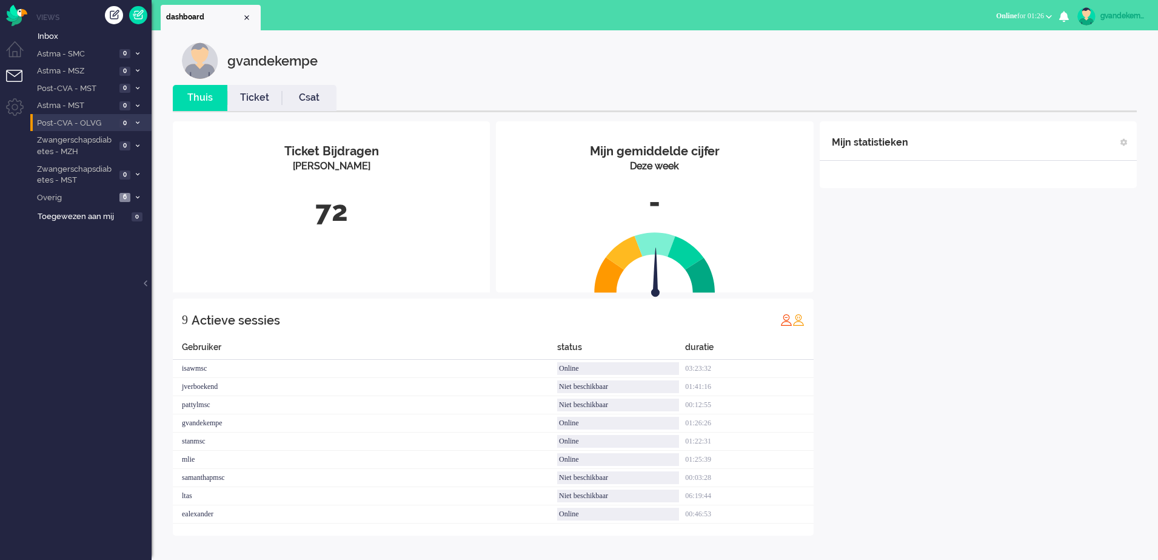
click at [937, 297] on div "Mijn statistieken + Statistieken toevoegen Bel tijd (gemiddelde dag) Wrapup tij…" at bounding box center [978, 328] width 317 height 414
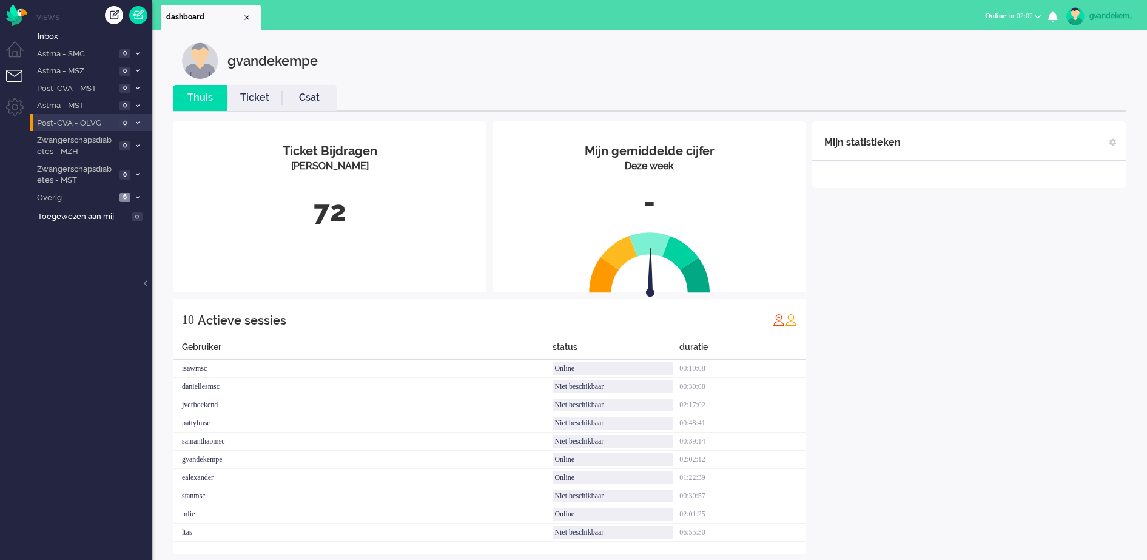
click at [1041, 378] on div "Mijn statistieken + Statistieken toevoegen Bel tijd (gemiddelde dag) Wrapup tij…" at bounding box center [969, 337] width 314 height 432
click at [136, 200] on span at bounding box center [137, 198] width 9 height 7
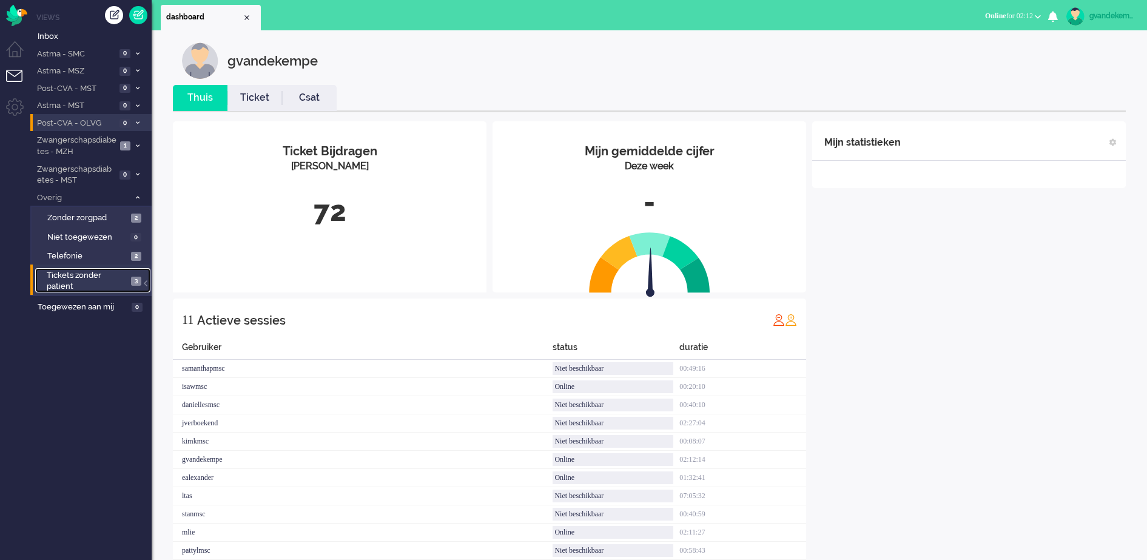
click at [133, 278] on span "3" at bounding box center [136, 281] width 10 height 9
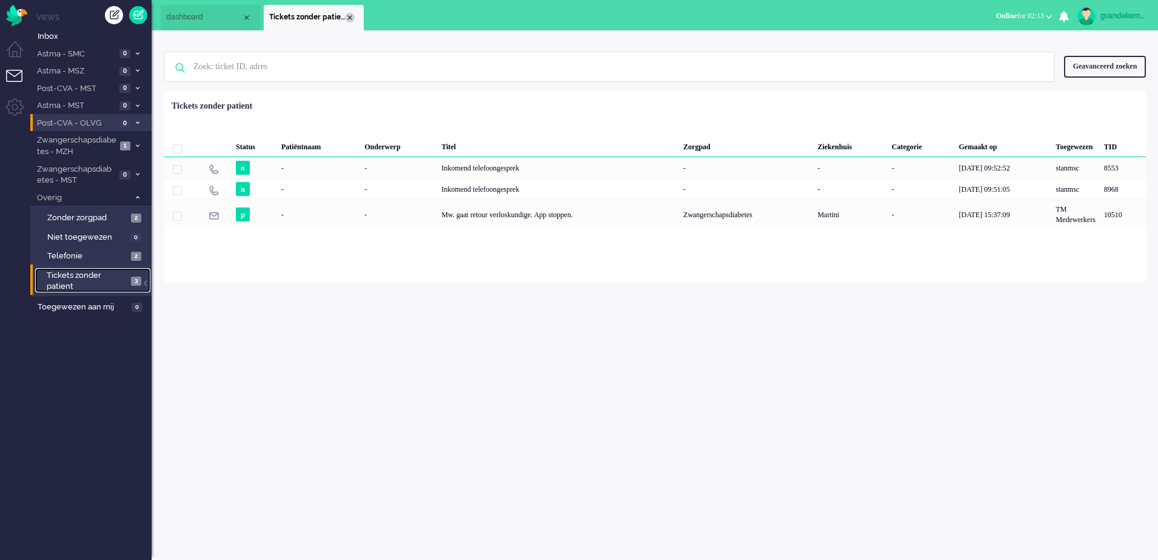
click at [347, 16] on div "Close tab" at bounding box center [350, 18] width 10 height 10
